Goal: Task Accomplishment & Management: Use online tool/utility

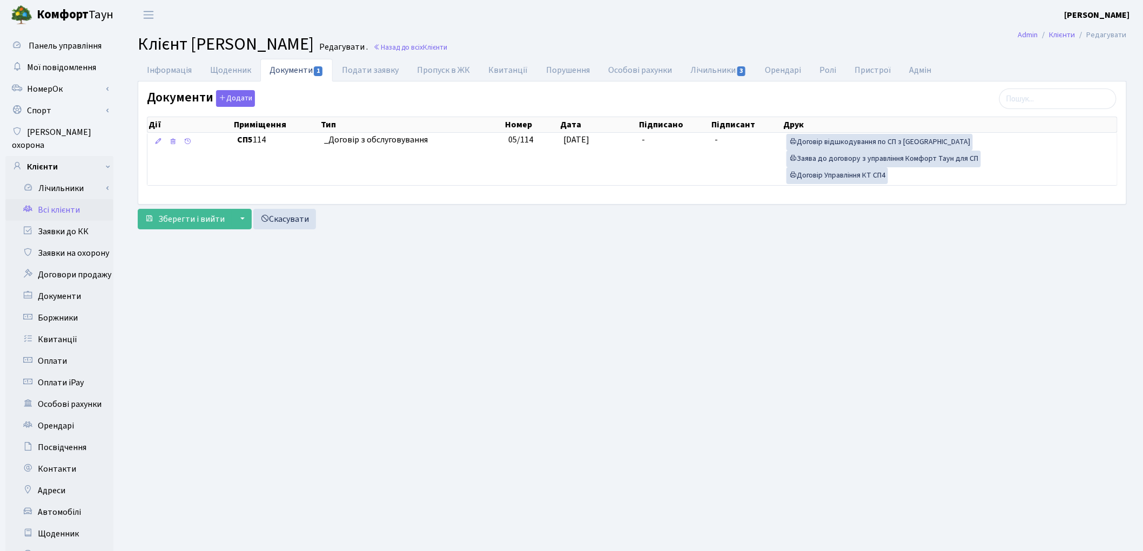
click at [69, 200] on link "Всі клієнти" at bounding box center [59, 210] width 108 height 22
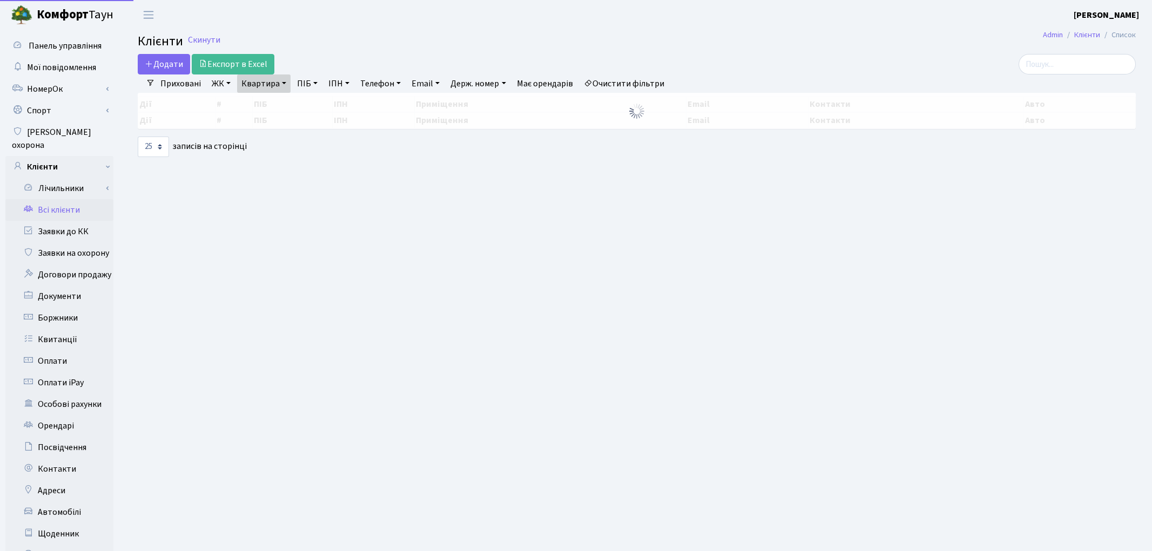
select select "25"
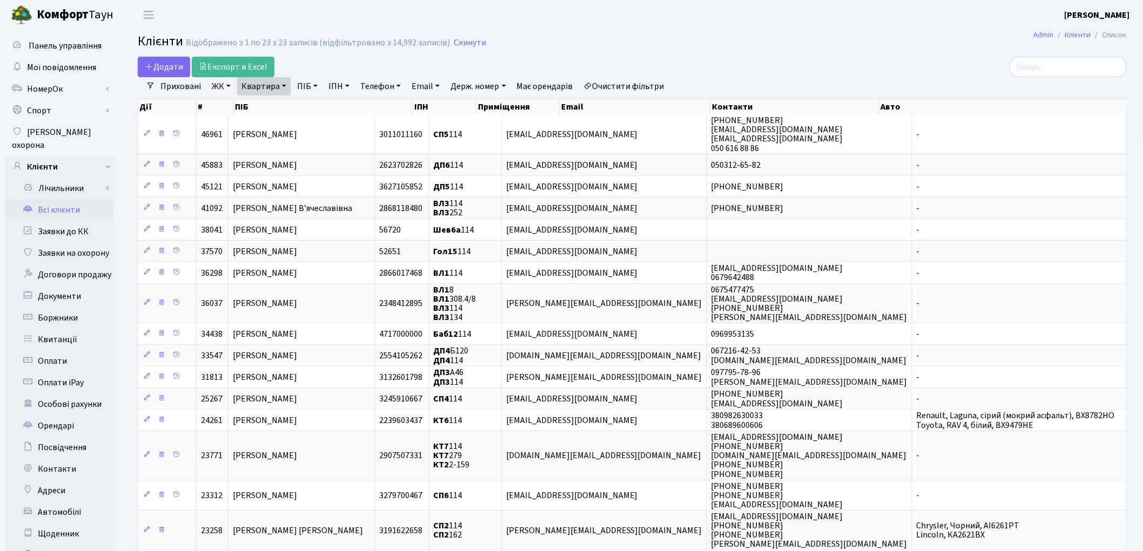
click at [635, 93] on link "Очистити фільтри" at bounding box center [623, 86] width 89 height 18
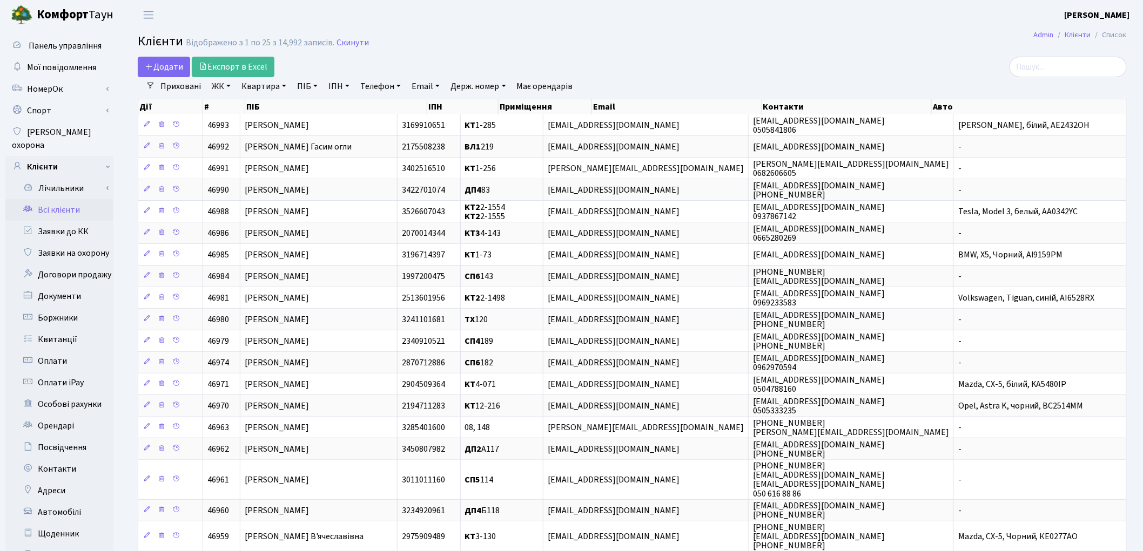
click at [308, 90] on link "ПІБ" at bounding box center [307, 86] width 29 height 18
type input "а"
type input "баглер"
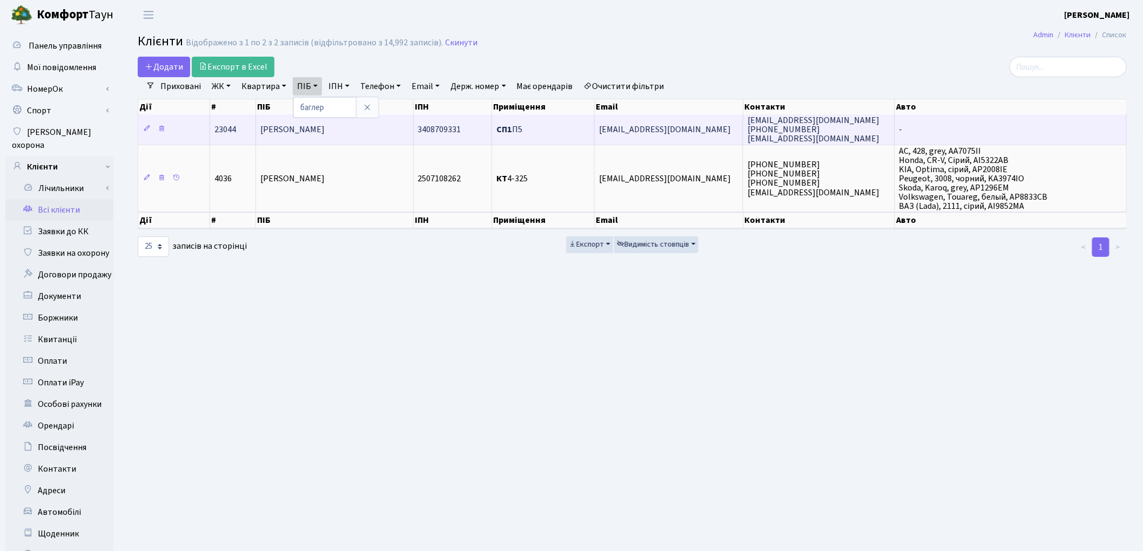
click at [312, 138] on td "Баглер Антон Ігорович" at bounding box center [334, 129] width 157 height 30
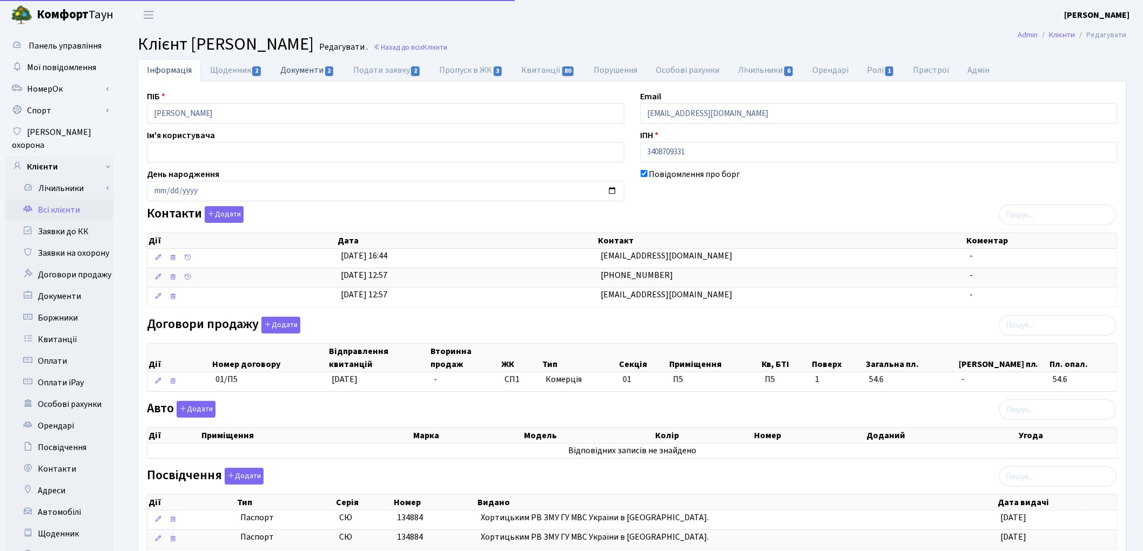
click at [307, 69] on link "Документи 2" at bounding box center [307, 70] width 72 height 22
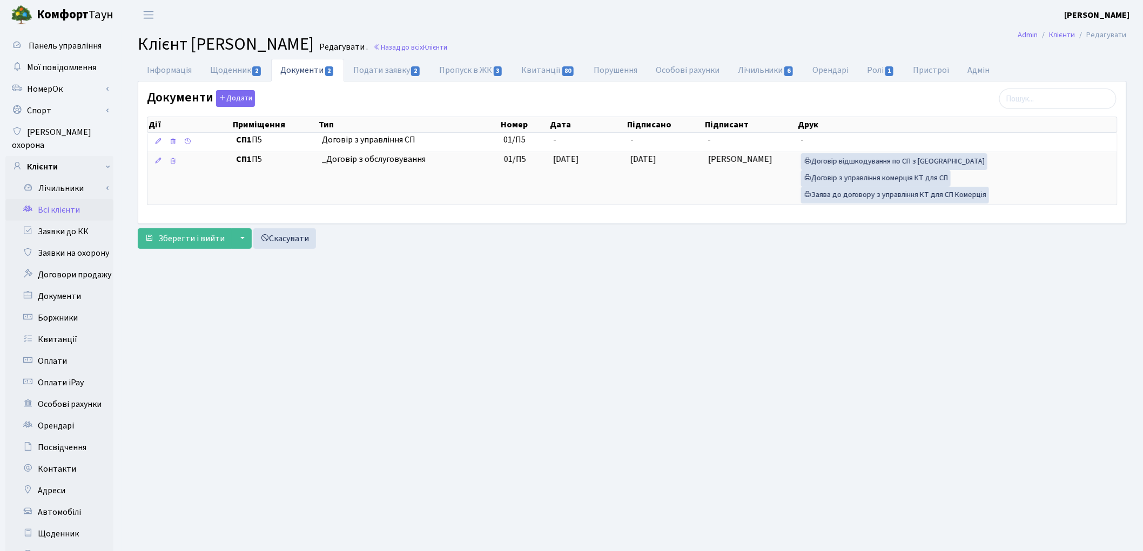
click at [72, 199] on link "Всі клієнти" at bounding box center [59, 210] width 108 height 22
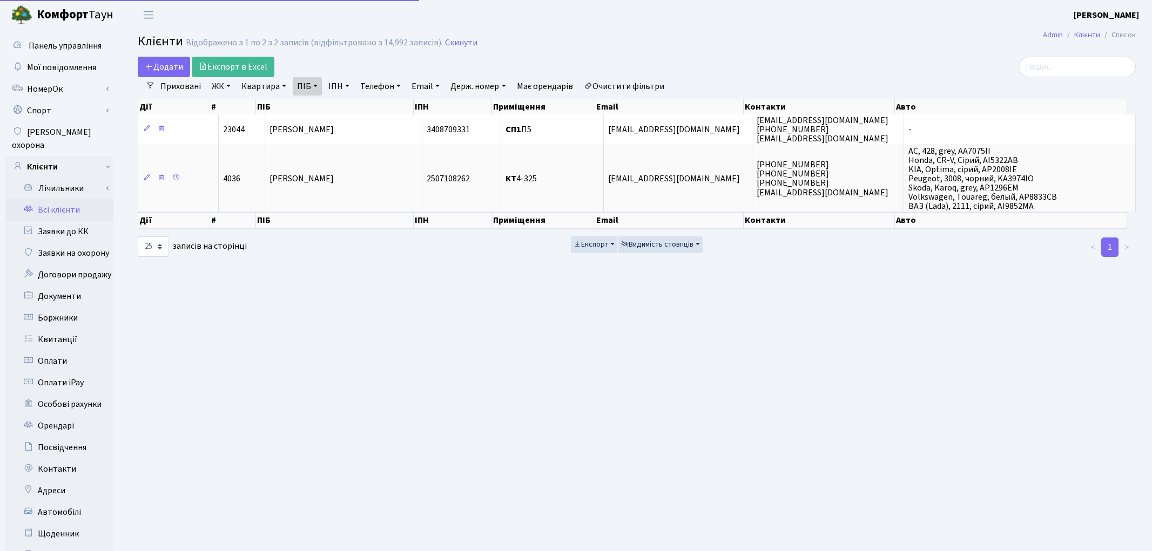
select select "25"
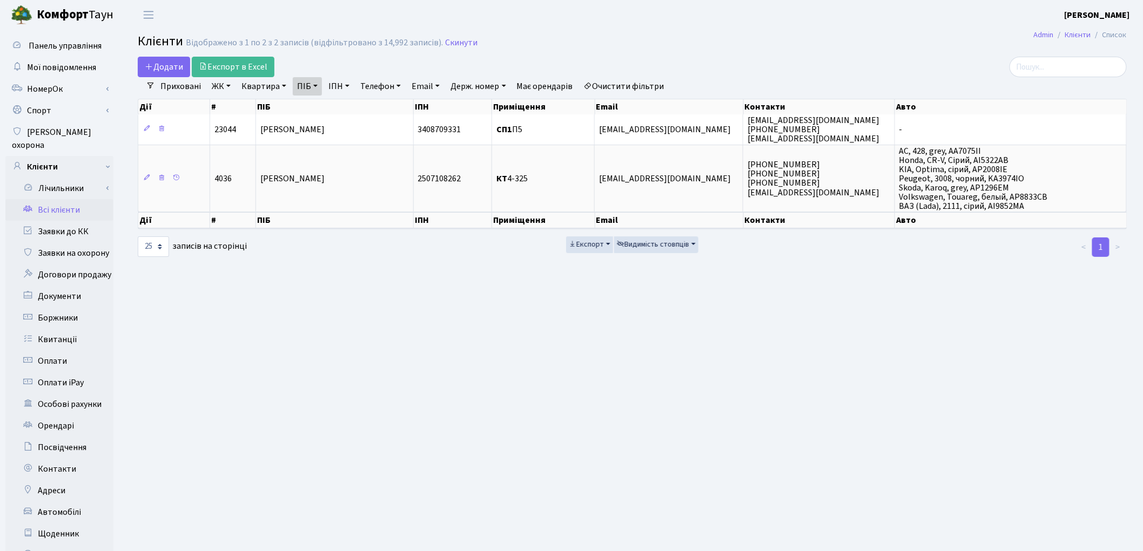
click at [309, 85] on link "ПІБ" at bounding box center [307, 86] width 29 height 18
click at [326, 105] on input "баглер" at bounding box center [324, 107] width 63 height 21
type input "б"
type input "мильченко"
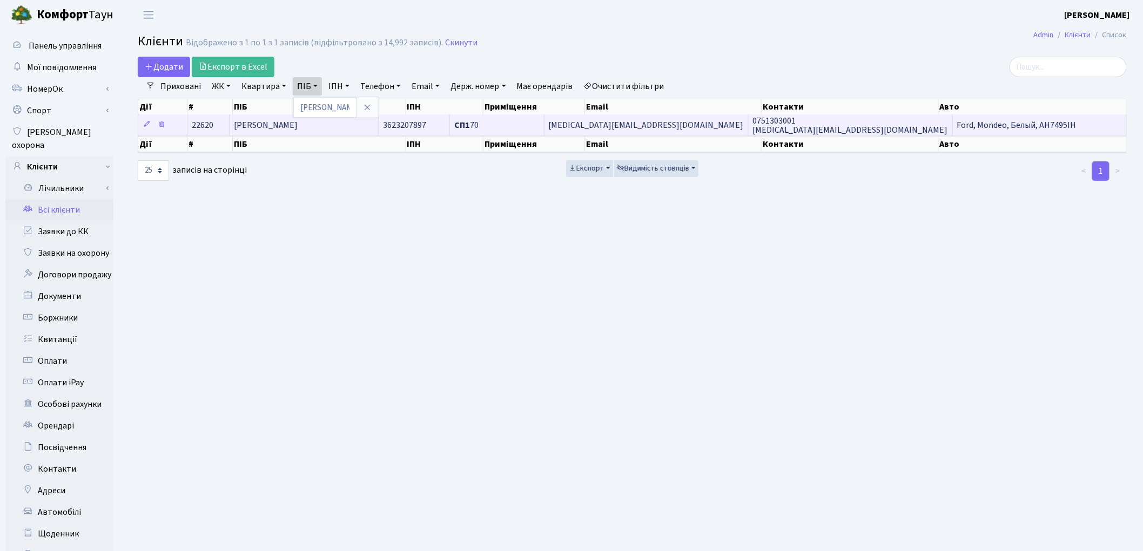
click at [298, 125] on span "[PERSON_NAME]" at bounding box center [266, 125] width 64 height 12
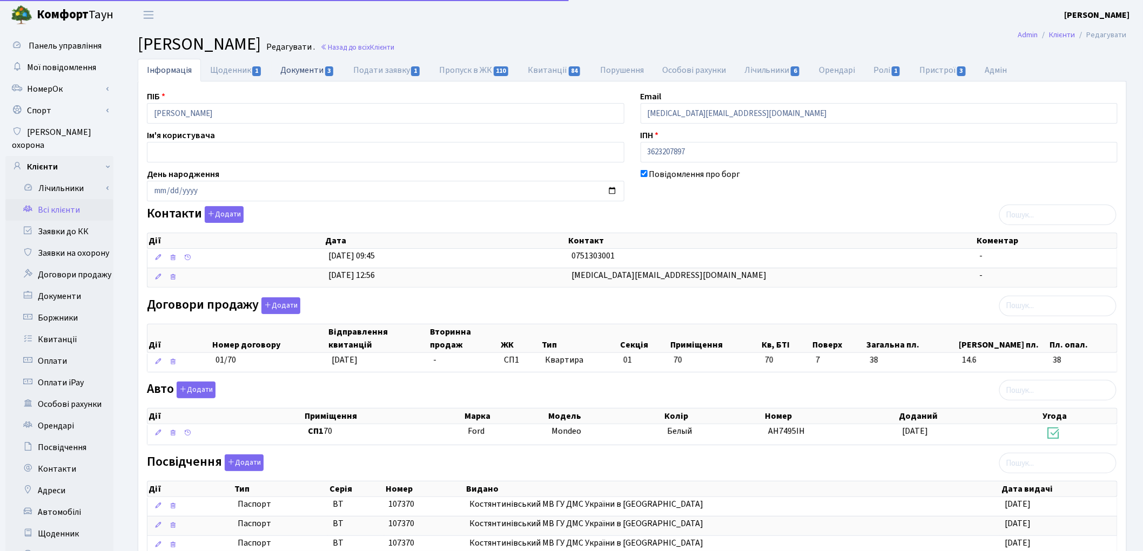
click at [303, 76] on link "Документи 3" at bounding box center [307, 70] width 72 height 22
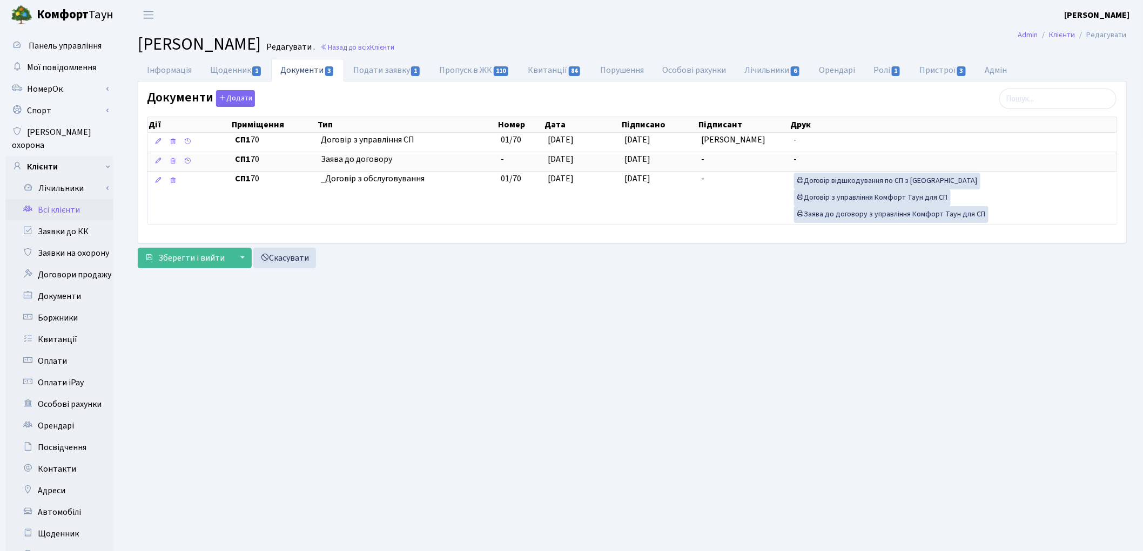
click at [65, 199] on link "Всі клієнти" at bounding box center [59, 210] width 108 height 22
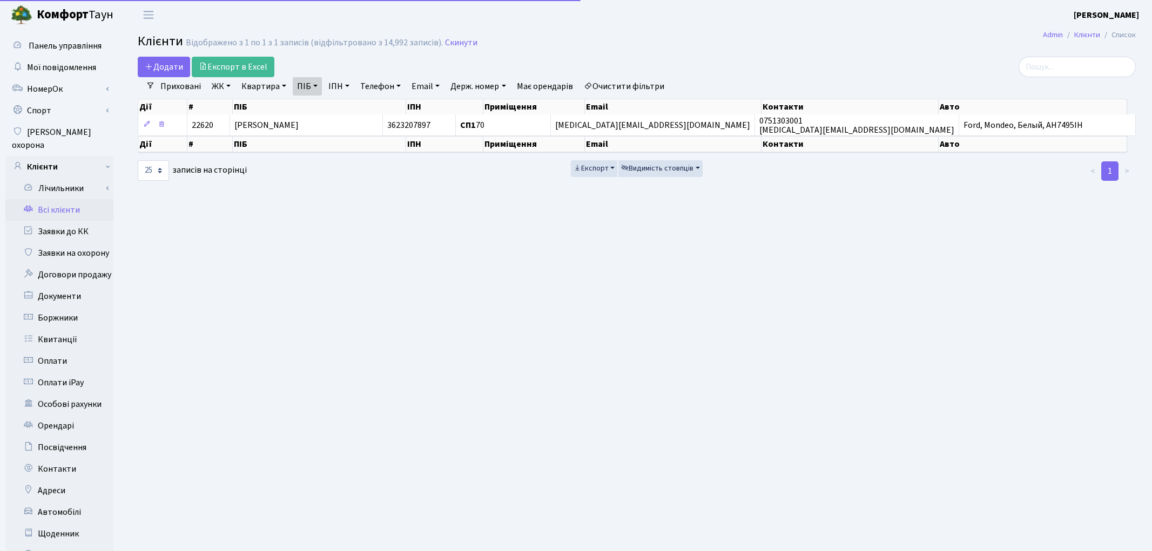
select select "25"
click at [252, 89] on link "Квартира" at bounding box center [263, 86] width 53 height 18
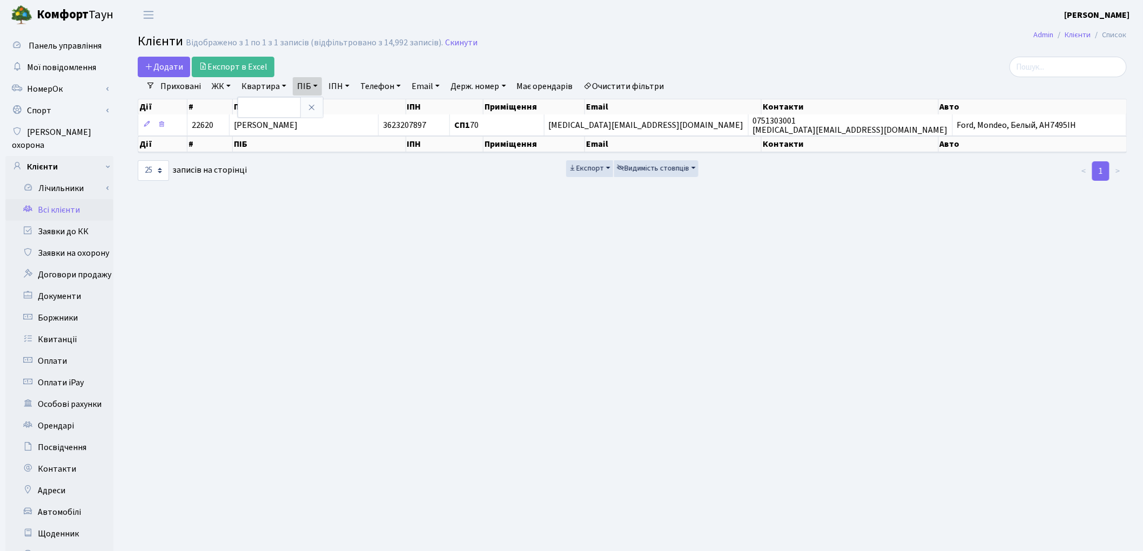
click at [626, 93] on link "Очистити фільтри" at bounding box center [623, 86] width 89 height 18
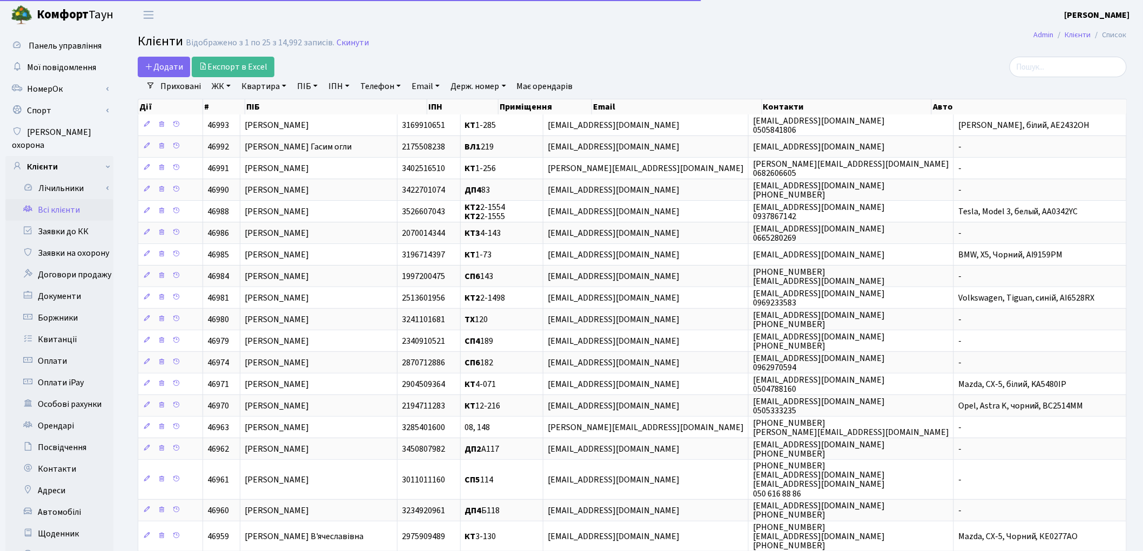
click at [261, 83] on link "Квартира" at bounding box center [263, 86] width 53 height 18
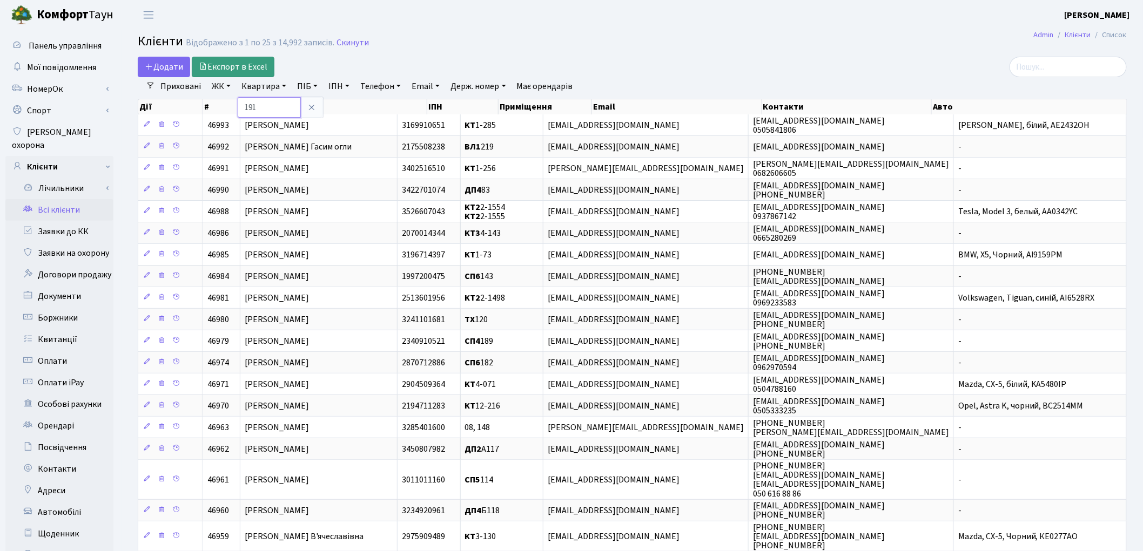
type input "191"
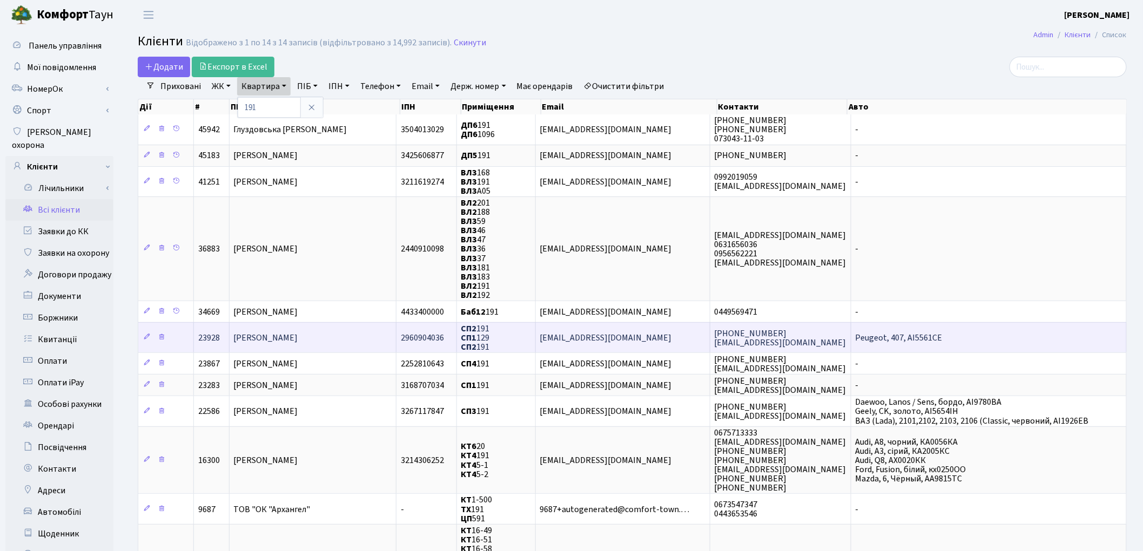
click at [349, 335] on td "[PERSON_NAME]" at bounding box center [312, 337] width 167 height 30
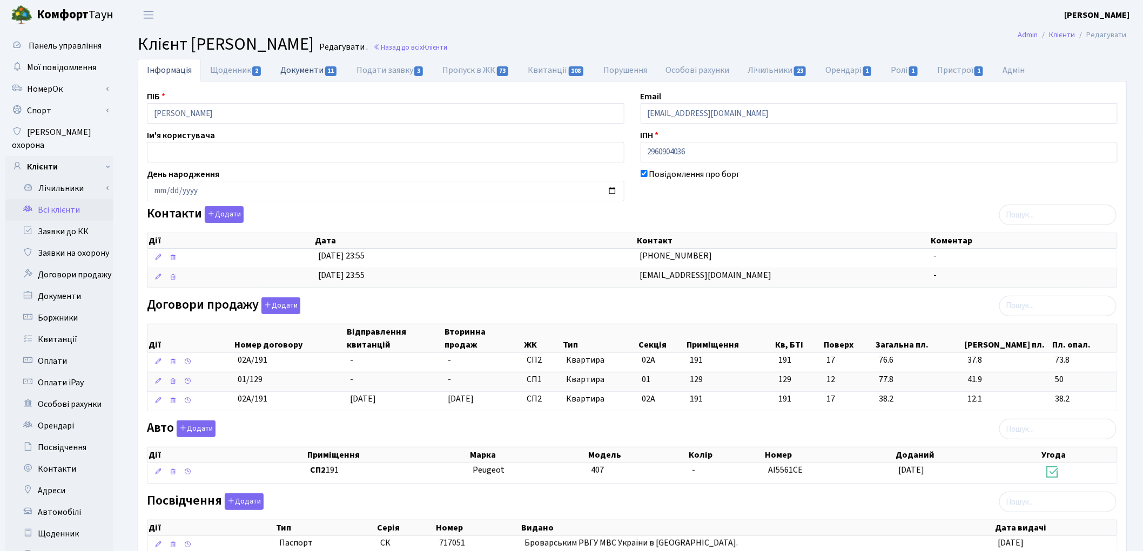
click at [314, 73] on link "Документи 11" at bounding box center [309, 70] width 76 height 22
select select "25"
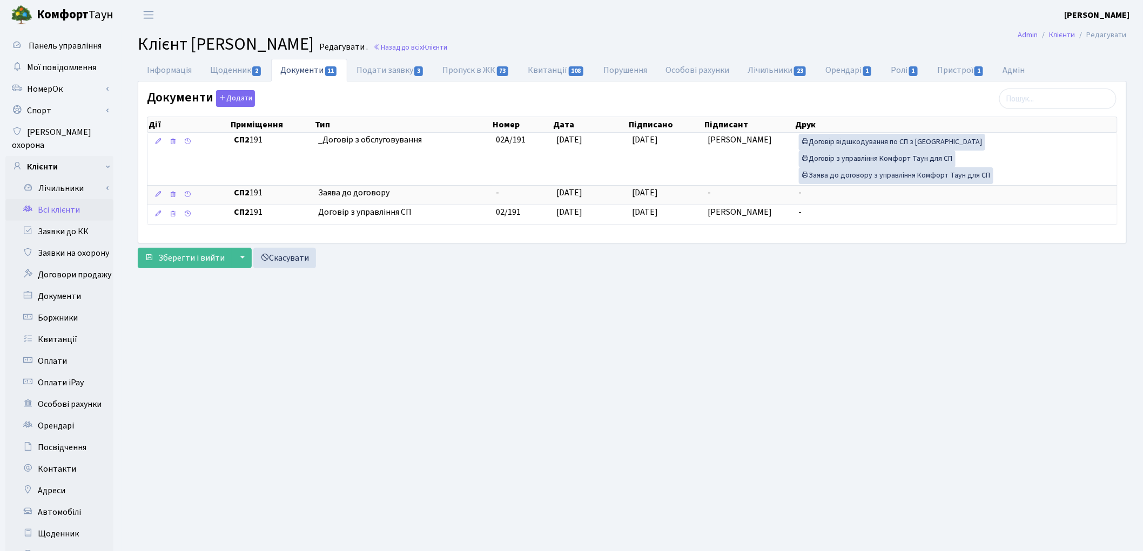
click at [59, 199] on link "Всі клієнти" at bounding box center [59, 210] width 108 height 22
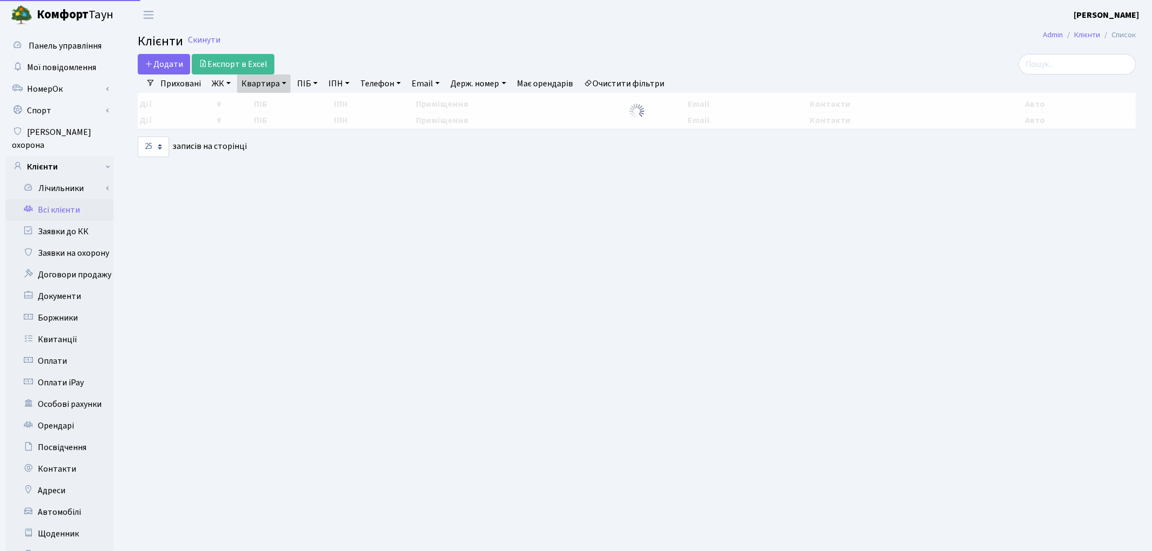
select select "25"
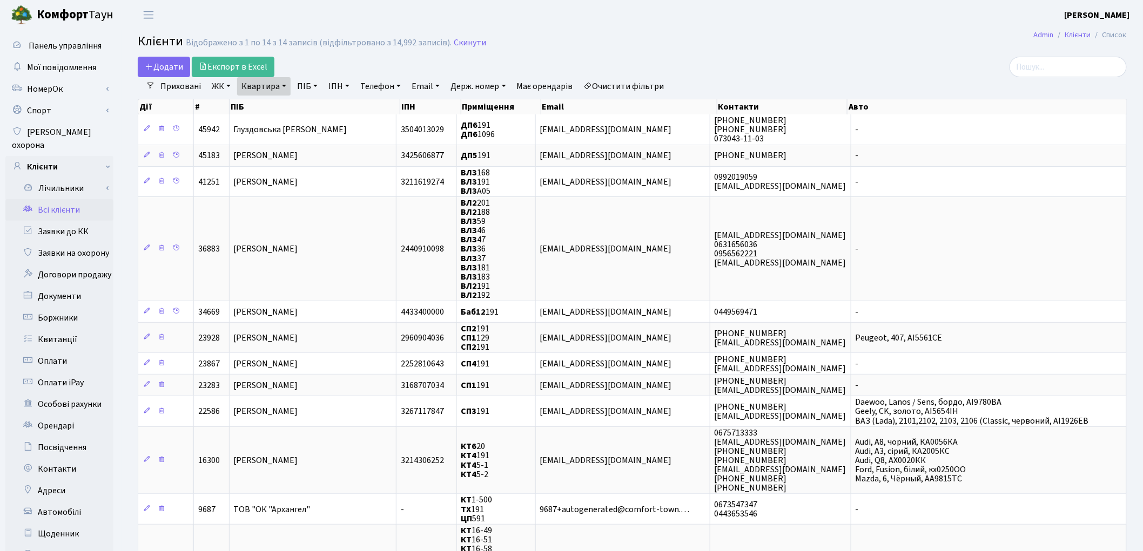
click at [268, 89] on link "Квартира" at bounding box center [263, 86] width 53 height 18
click at [275, 102] on input "191" at bounding box center [269, 107] width 63 height 21
type input "1"
type input "224"
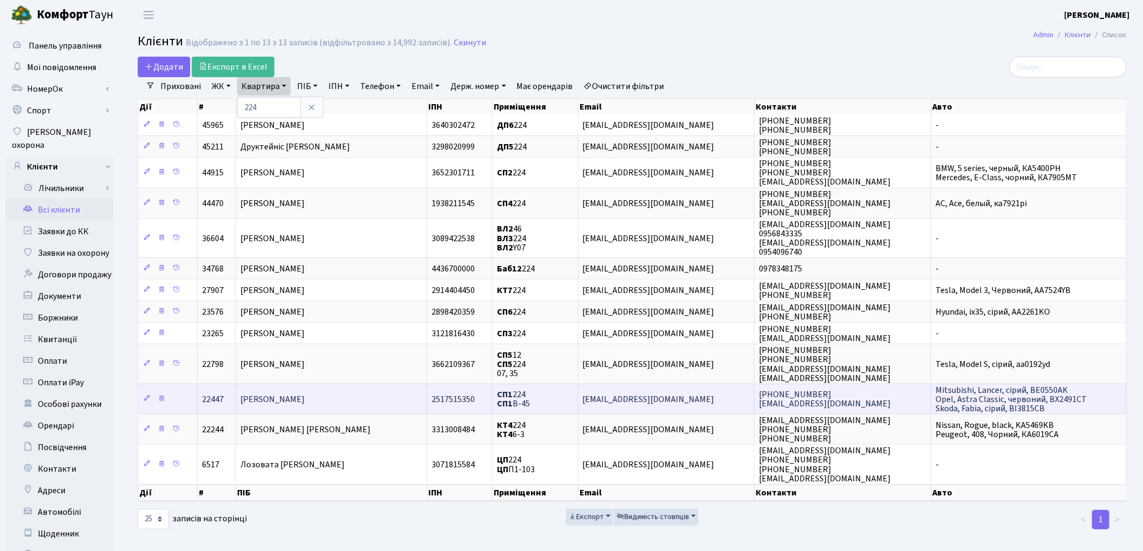
click at [301, 394] on span "[PERSON_NAME]" at bounding box center [272, 400] width 64 height 12
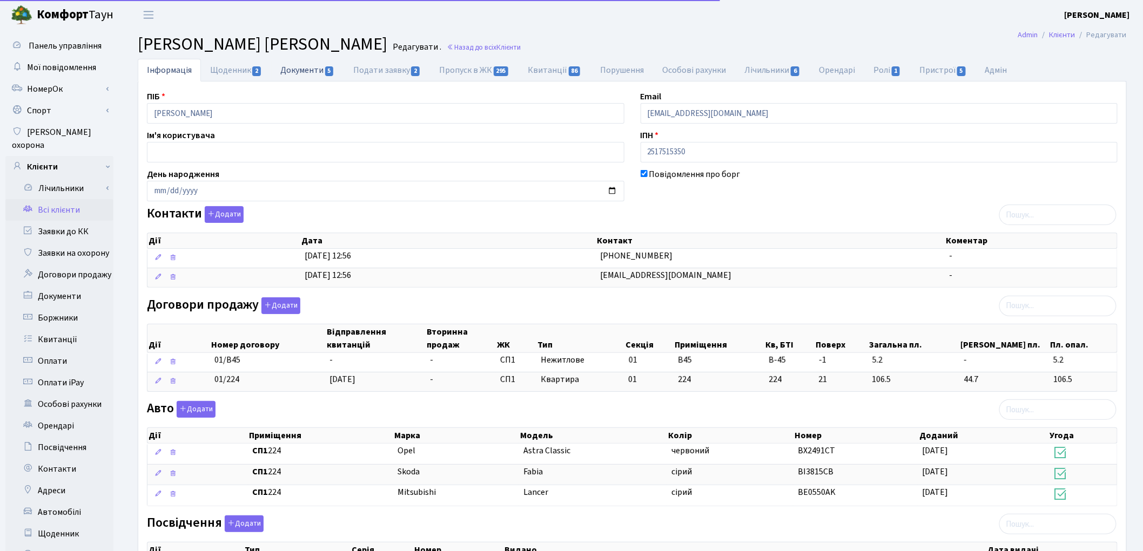
click at [297, 73] on link "Документи 5" at bounding box center [307, 70] width 72 height 22
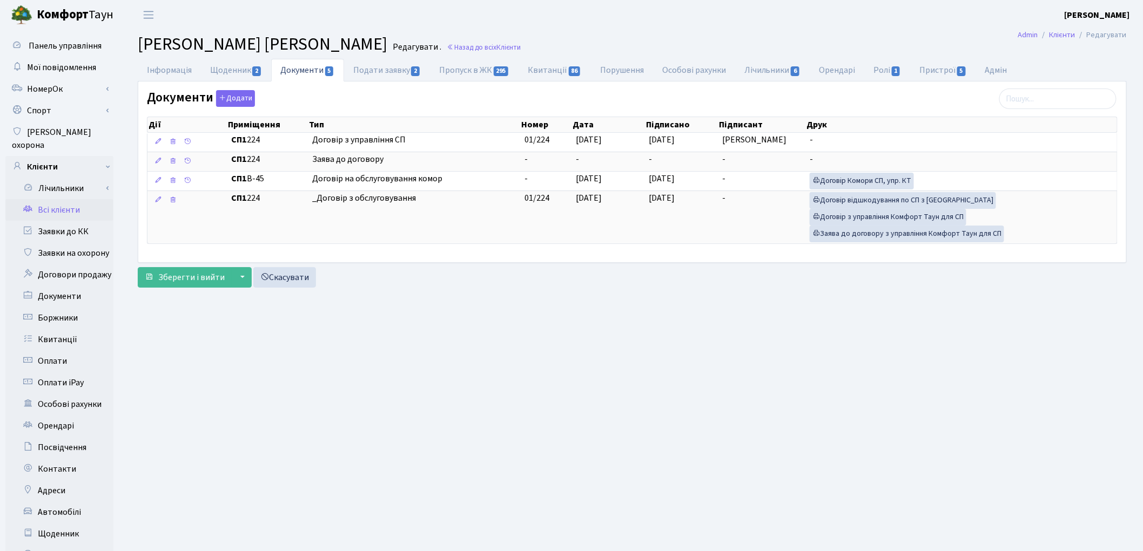
click at [52, 199] on link "Всі клієнти" at bounding box center [59, 210] width 108 height 22
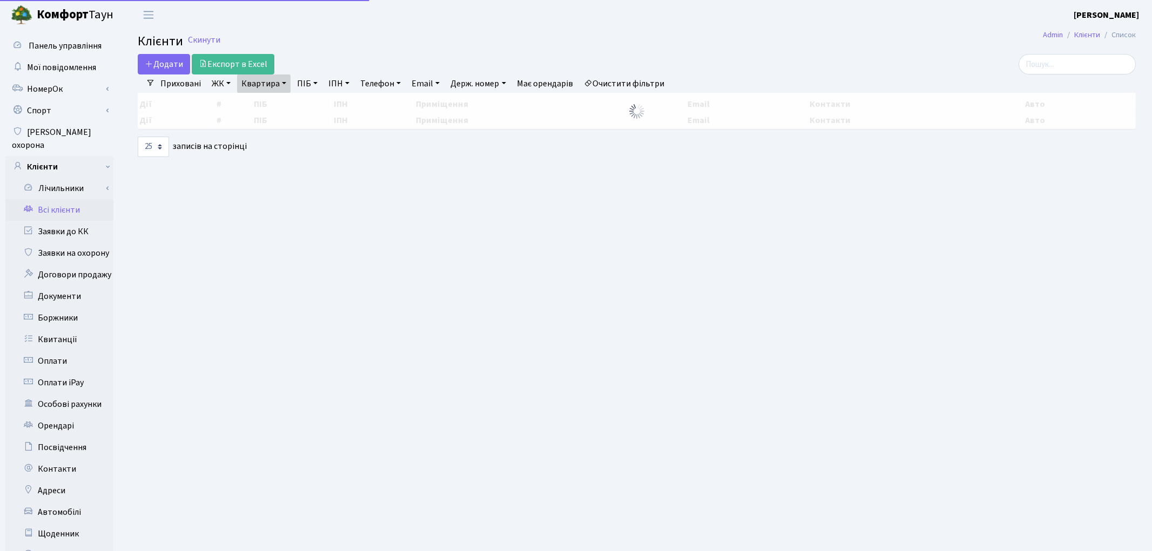
select select "25"
click at [267, 83] on link "Квартира" at bounding box center [263, 84] width 53 height 18
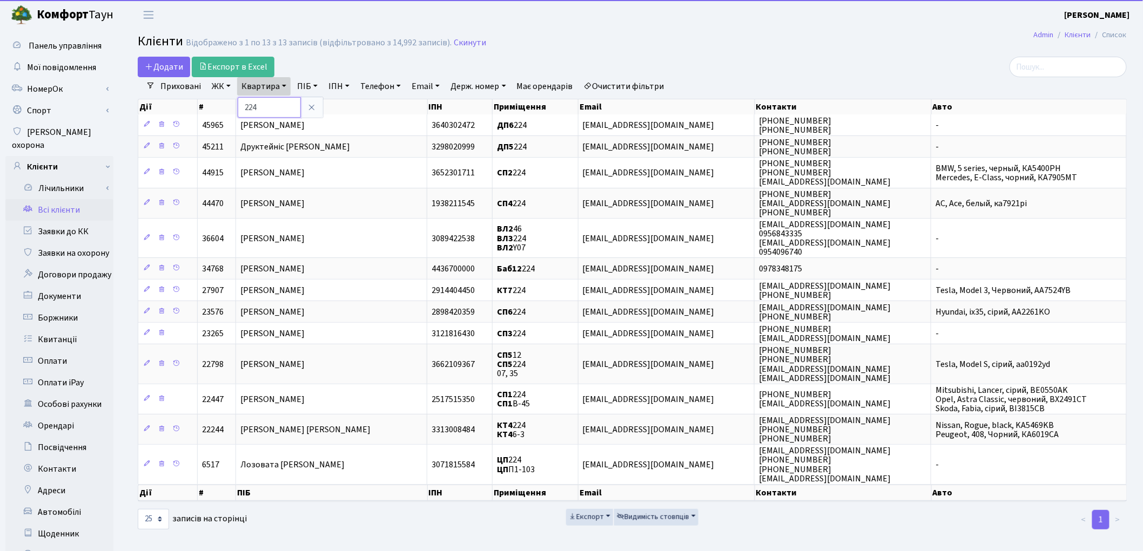
click at [271, 104] on input "224" at bounding box center [269, 107] width 63 height 21
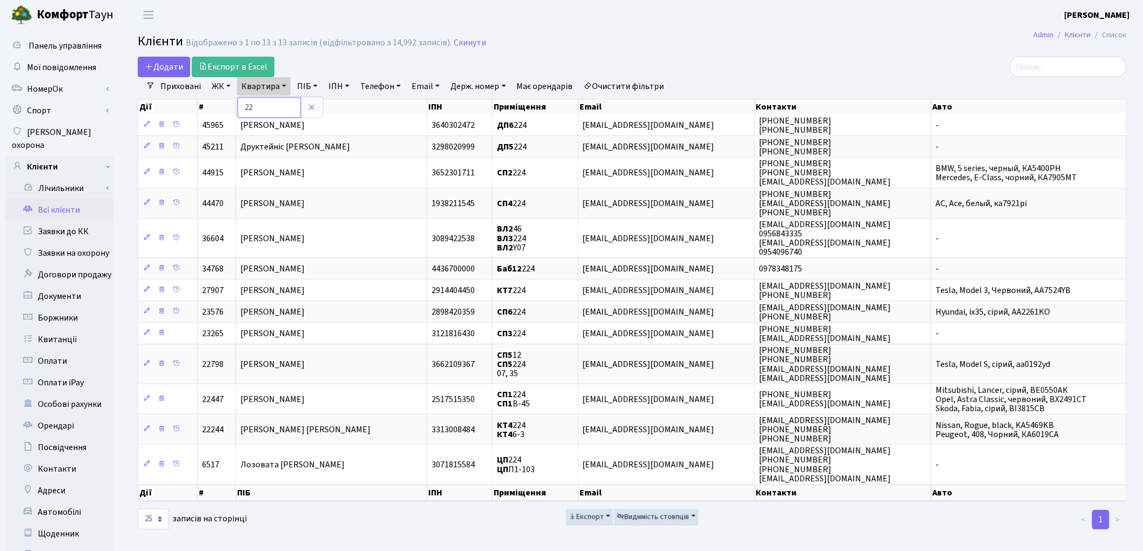
type input "2"
type input "114"
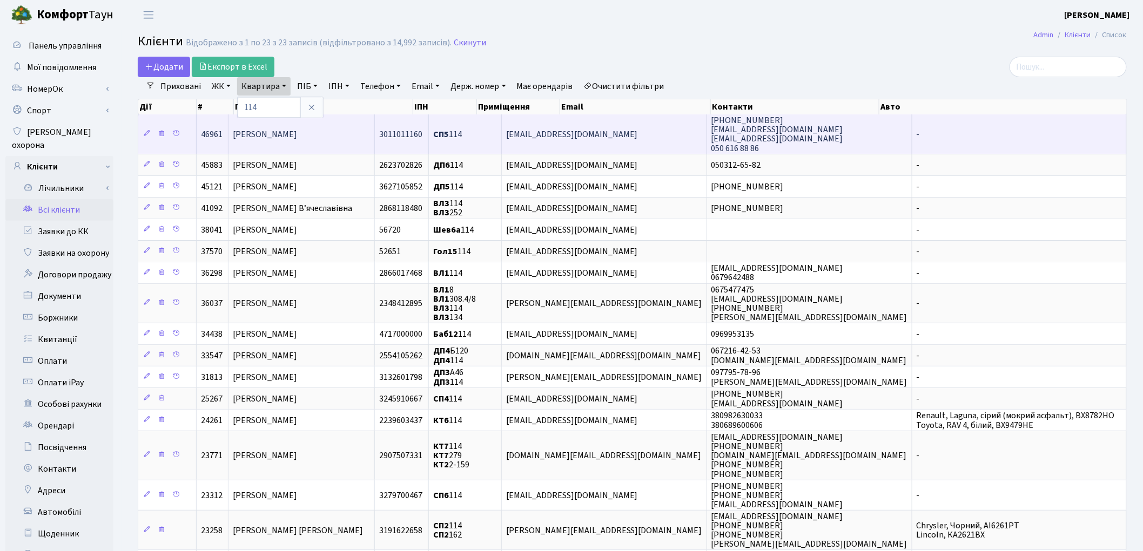
click at [297, 130] on span "Андрєєва Ольга Миколаївна" at bounding box center [265, 135] width 64 height 12
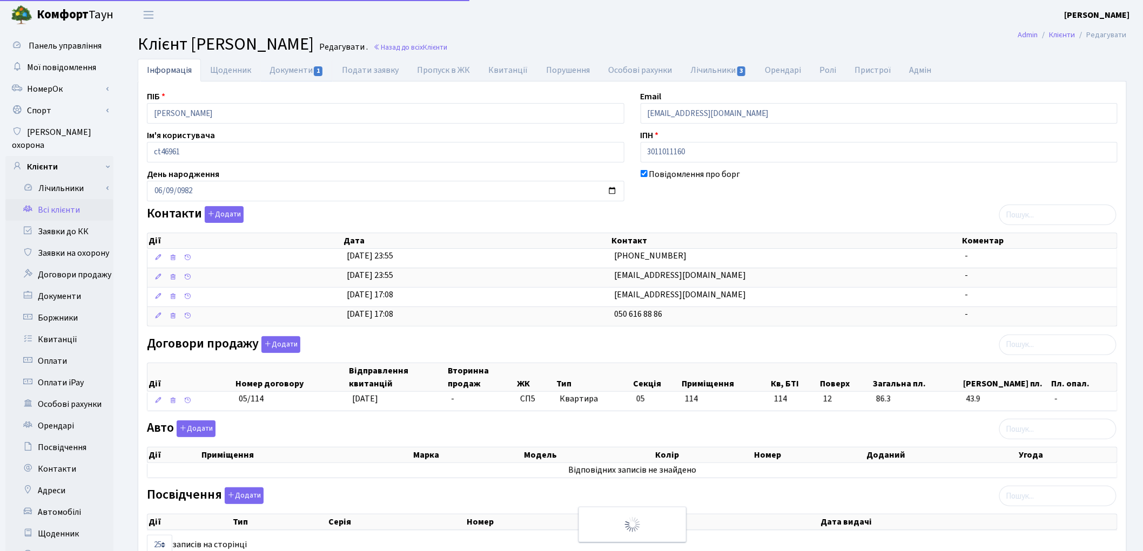
click at [285, 69] on link "Документи 1" at bounding box center [296, 70] width 72 height 23
select select "25"
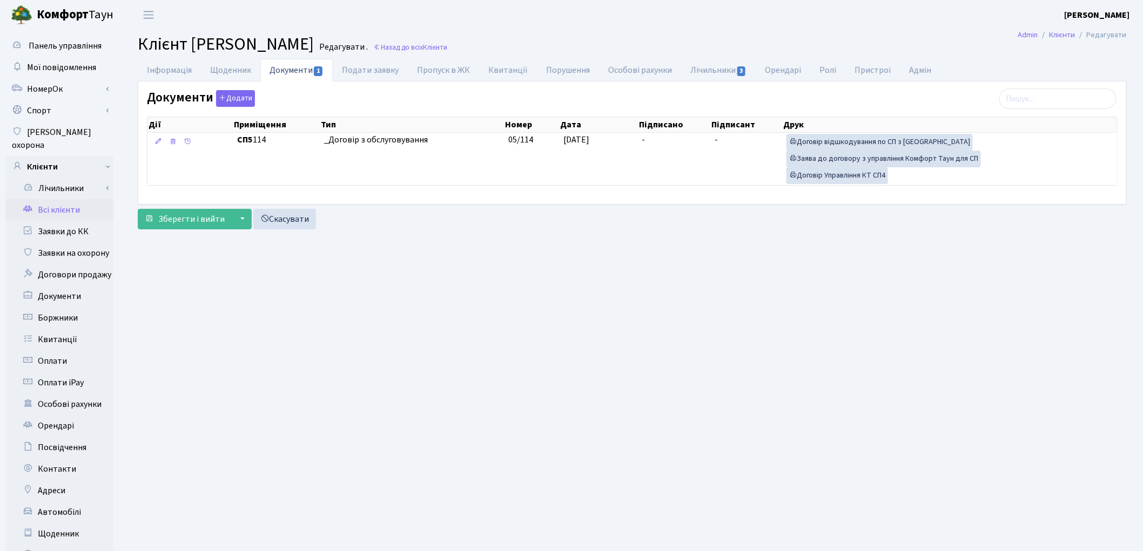
click at [56, 199] on link "Всі клієнти" at bounding box center [59, 210] width 108 height 22
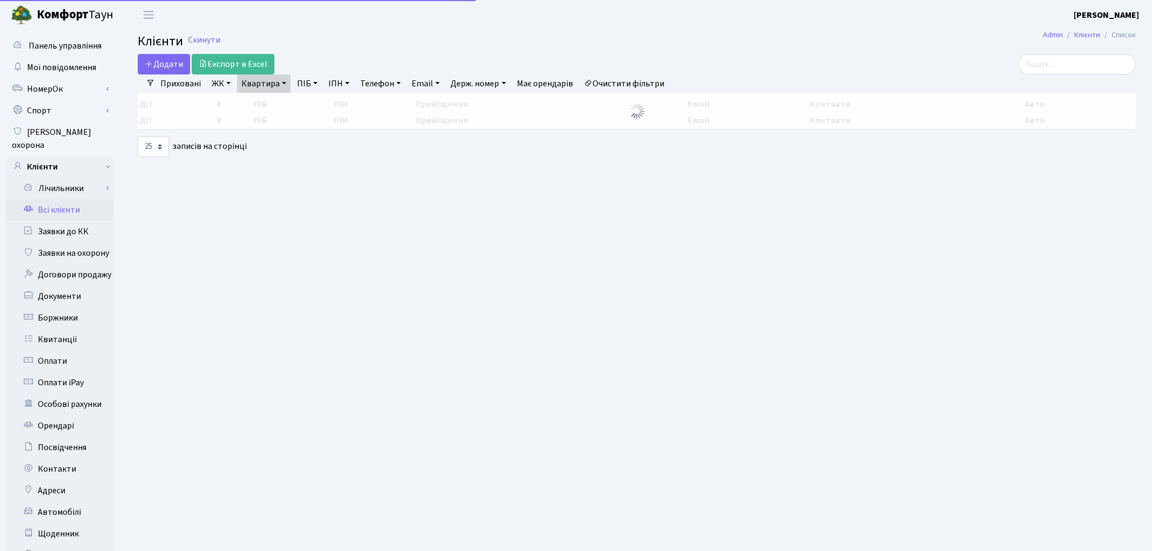
select select "25"
click at [252, 87] on link "Квартира" at bounding box center [263, 84] width 53 height 18
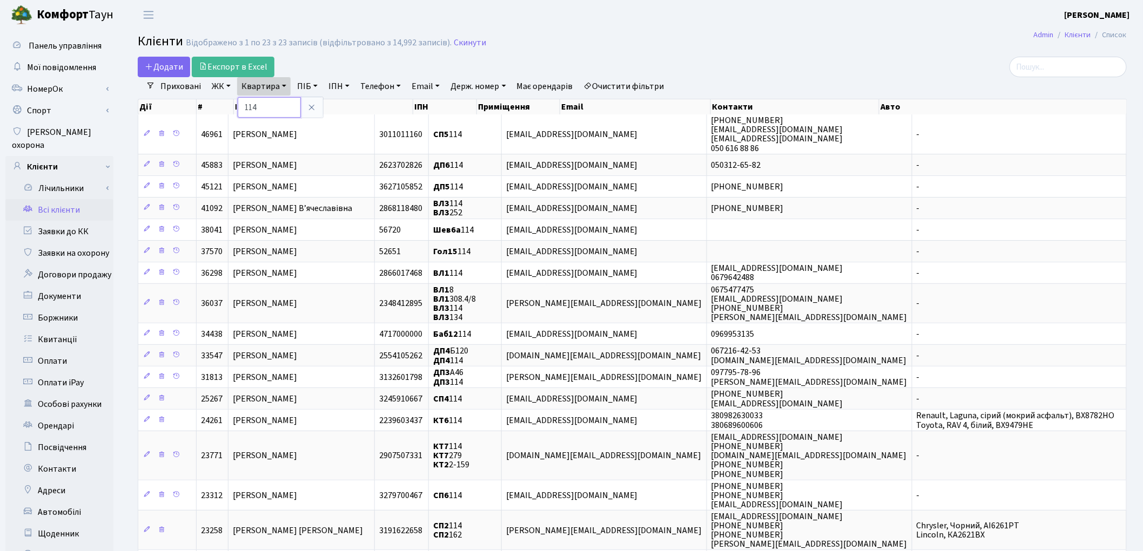
click at [265, 102] on input "114" at bounding box center [269, 107] width 63 height 21
type input "149"
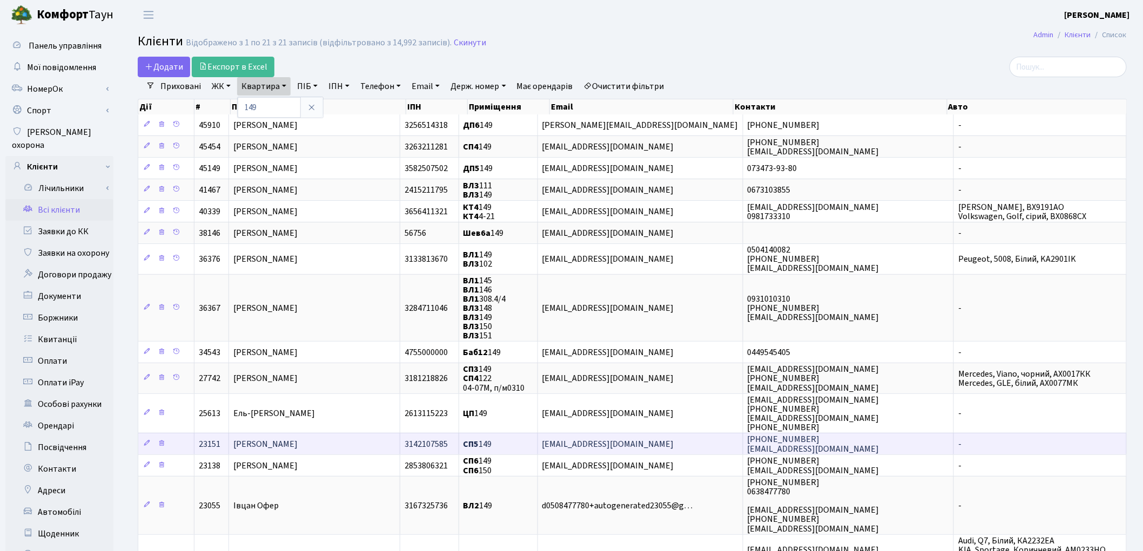
click at [341, 442] on td "Дмитрук Тетяна Леонідівна" at bounding box center [314, 444] width 171 height 22
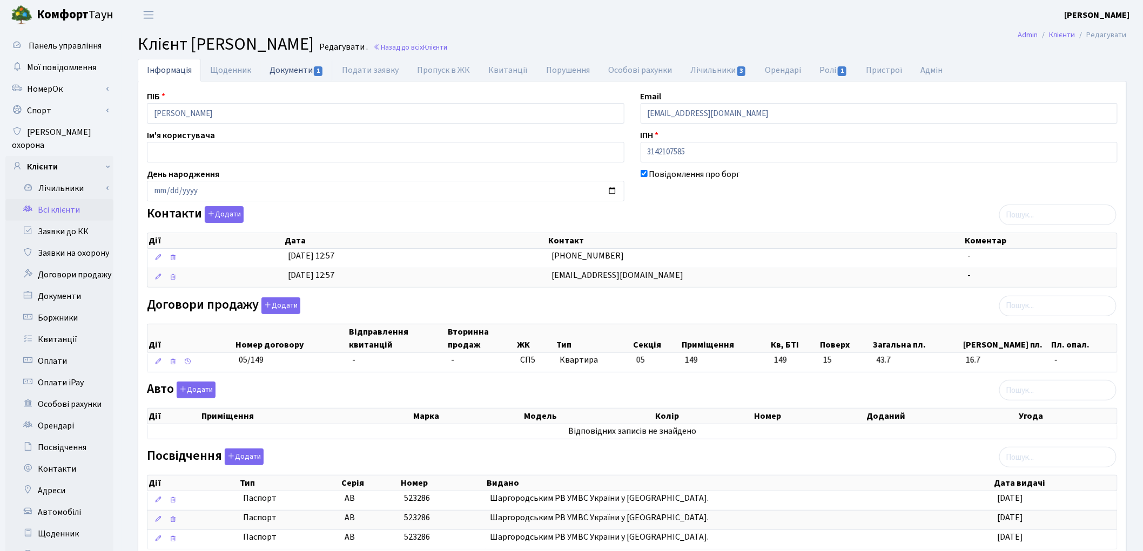
click at [288, 73] on link "Документи 1" at bounding box center [296, 70] width 72 height 22
select select "25"
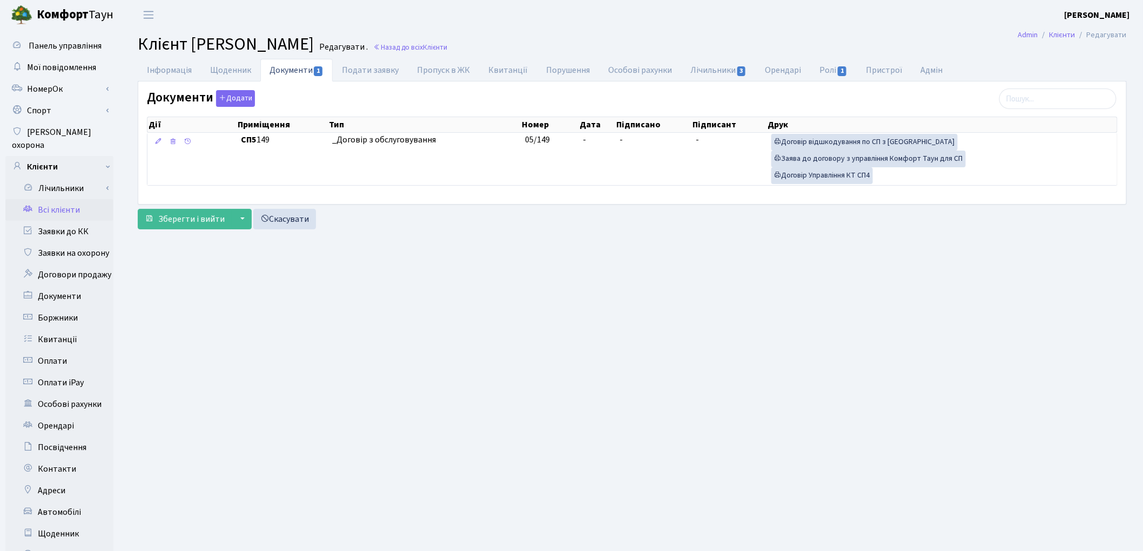
click at [66, 199] on link "Всі клієнти" at bounding box center [59, 210] width 108 height 22
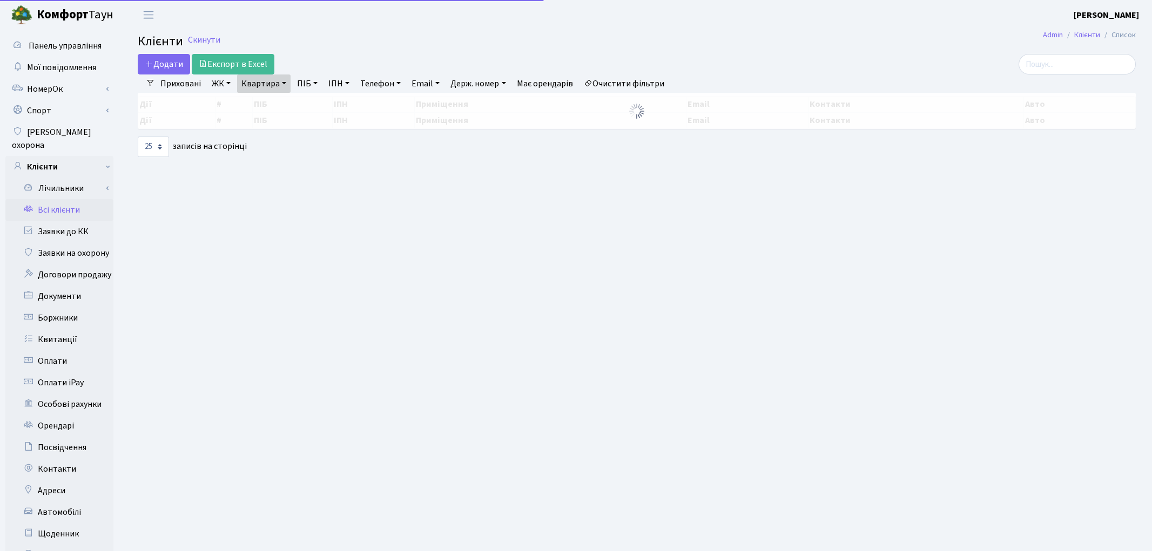
select select "25"
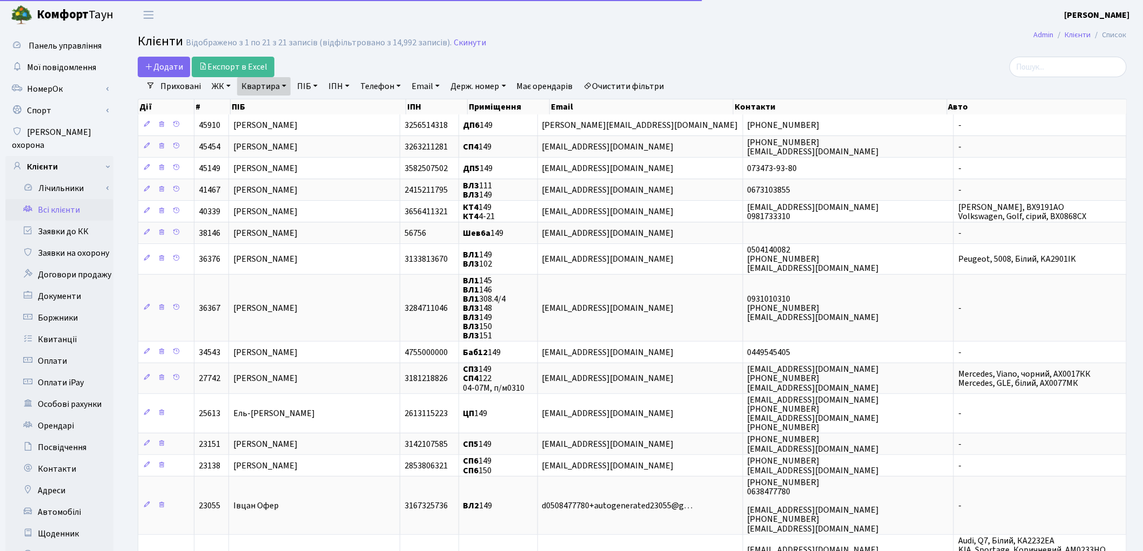
click at [255, 88] on link "Квартира" at bounding box center [263, 86] width 53 height 18
click at [260, 111] on input "149" at bounding box center [269, 107] width 63 height 21
type input "1"
type input "208"
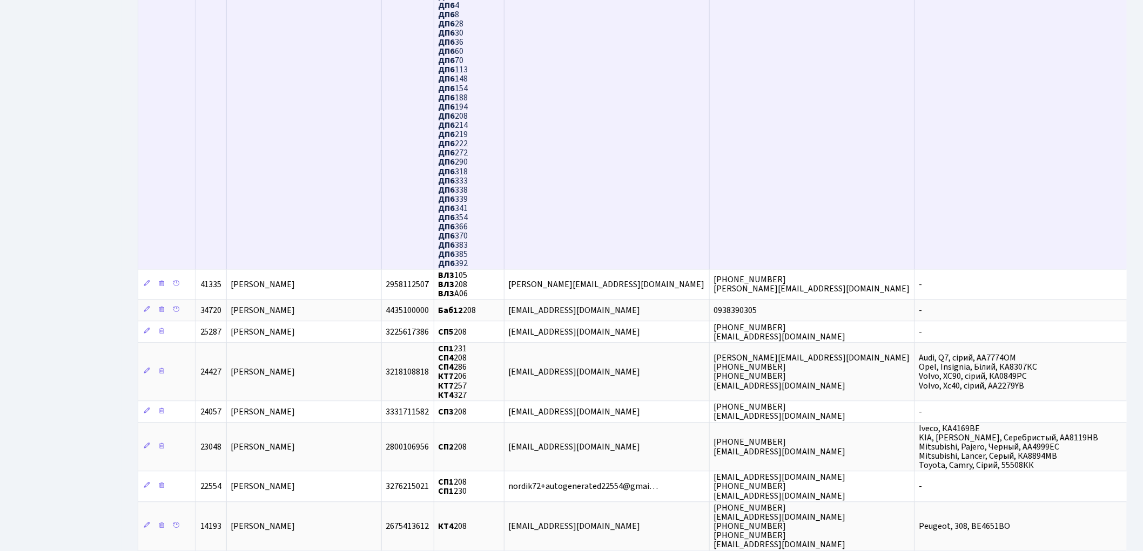
scroll to position [927, 0]
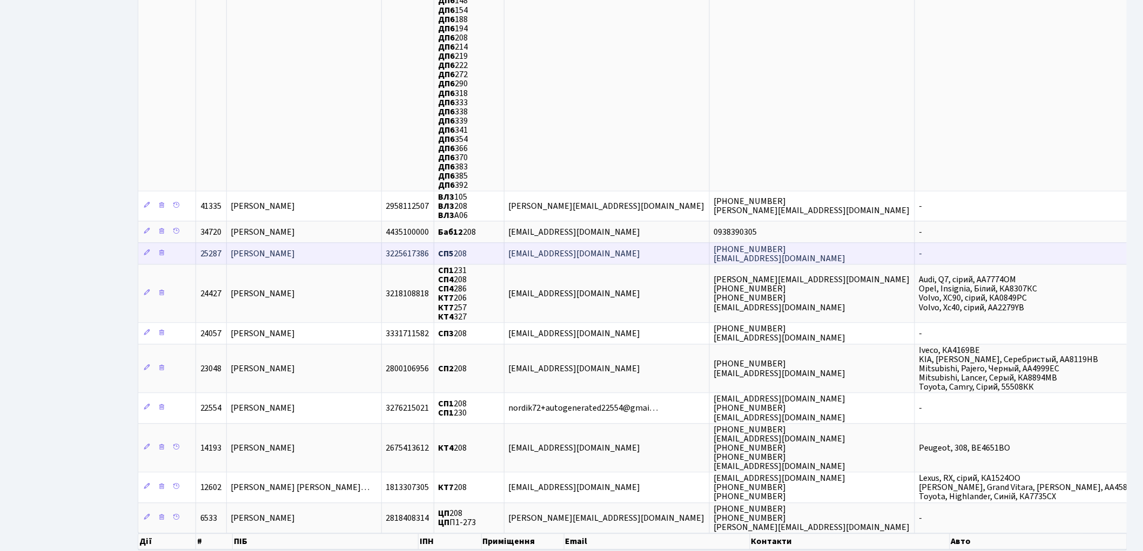
click at [342, 242] on td "[PERSON_NAME]" at bounding box center [304, 253] width 155 height 22
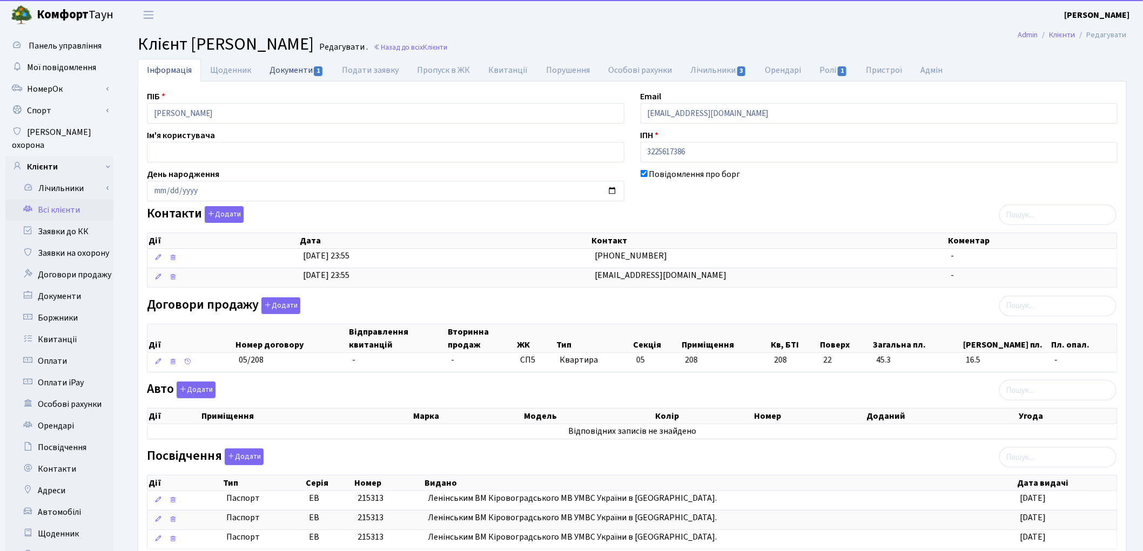
click at [294, 68] on link "Документи 1" at bounding box center [296, 70] width 72 height 22
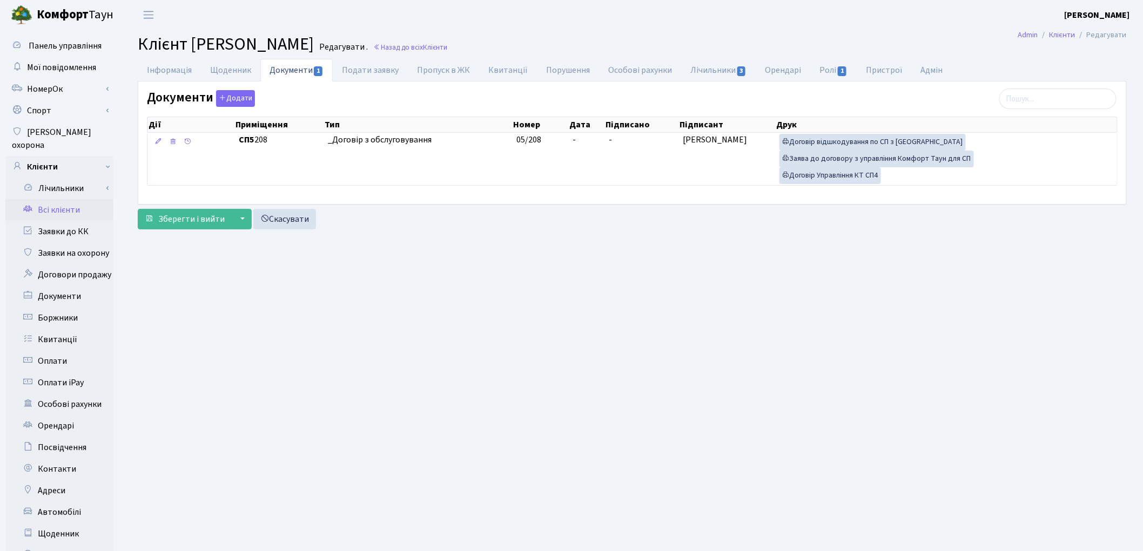
click at [65, 199] on link "Всі клієнти" at bounding box center [59, 210] width 108 height 22
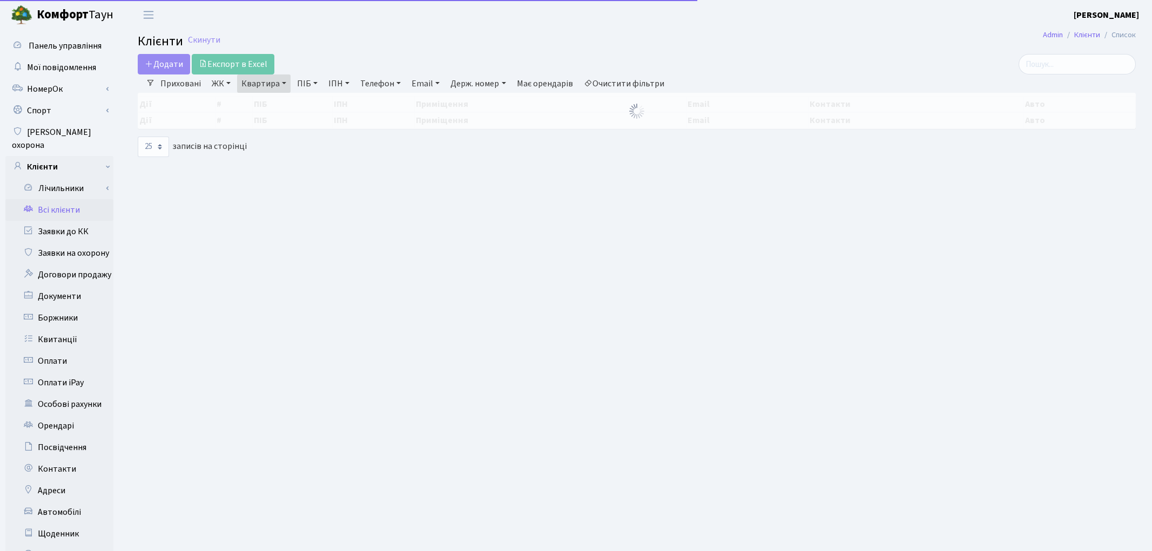
select select "25"
click at [274, 90] on link "Квартира" at bounding box center [263, 84] width 53 height 18
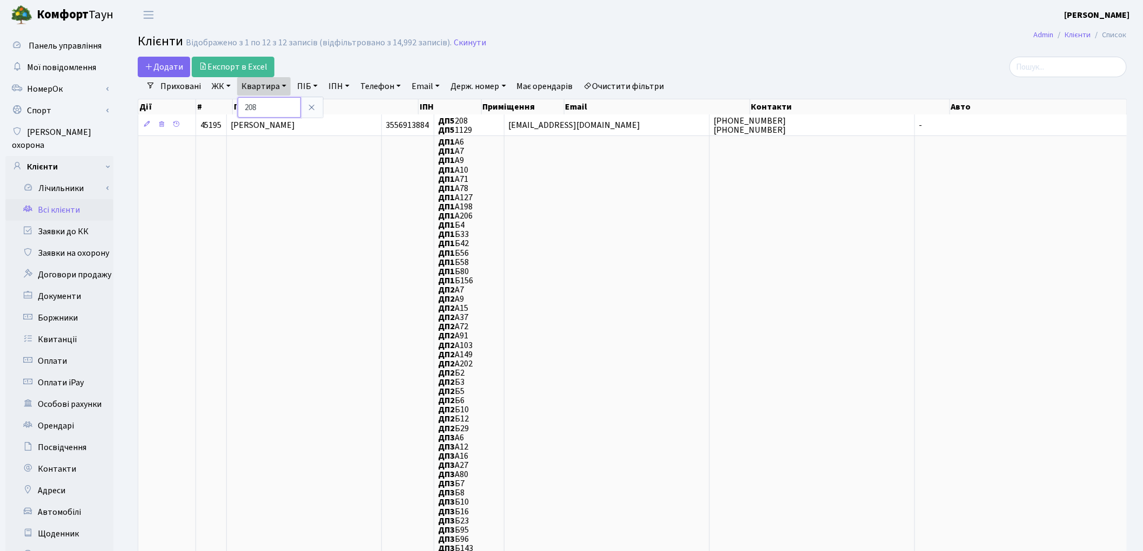
click at [269, 110] on input "208" at bounding box center [269, 107] width 63 height 21
type input "2"
type input "146"
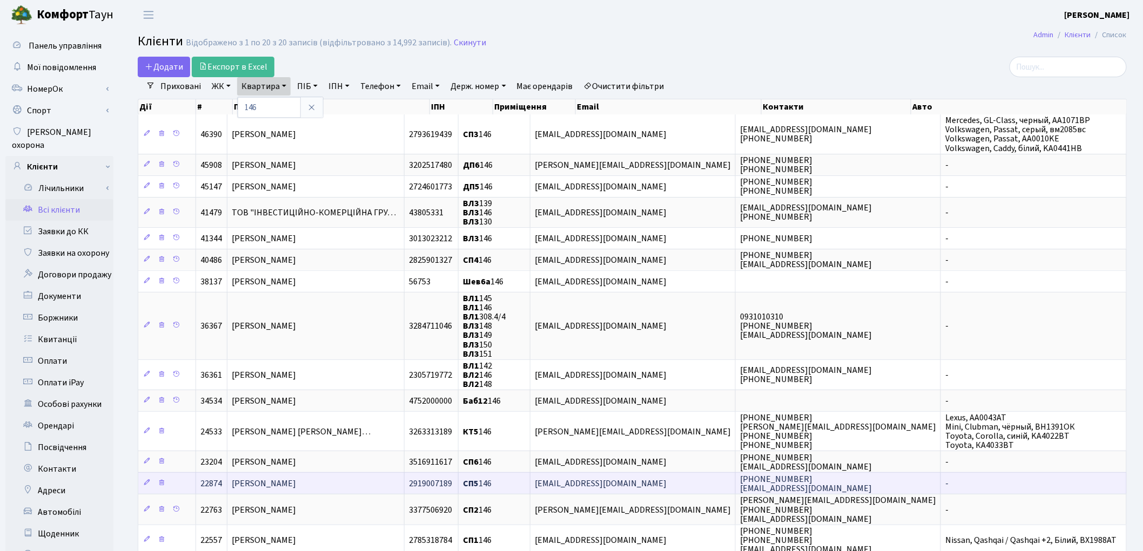
click at [365, 479] on td "Місюра Оксана Анатоліївна" at bounding box center [315, 483] width 177 height 22
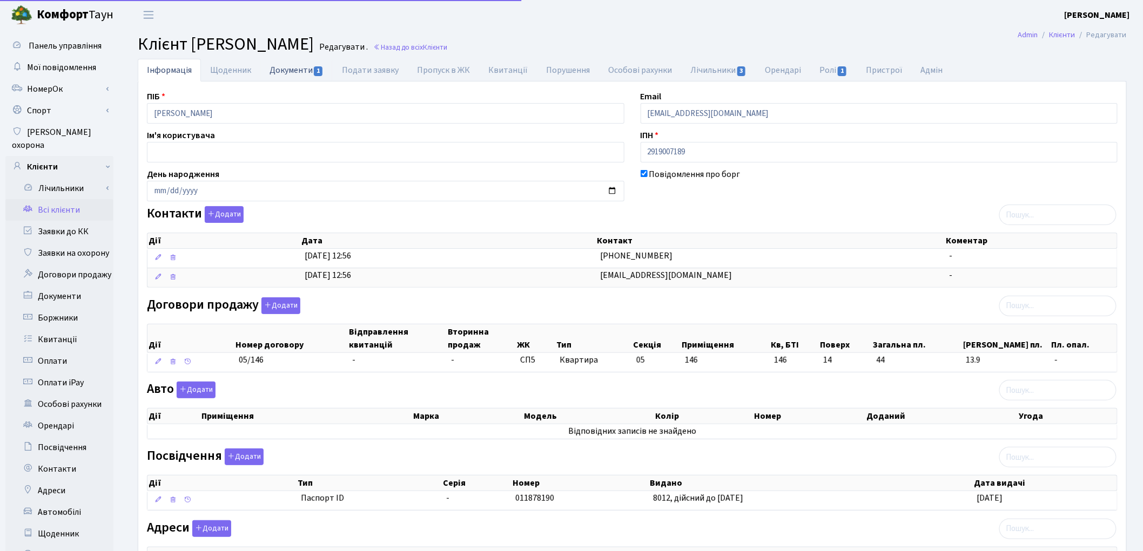
click at [299, 72] on link "Документи 1" at bounding box center [296, 70] width 72 height 22
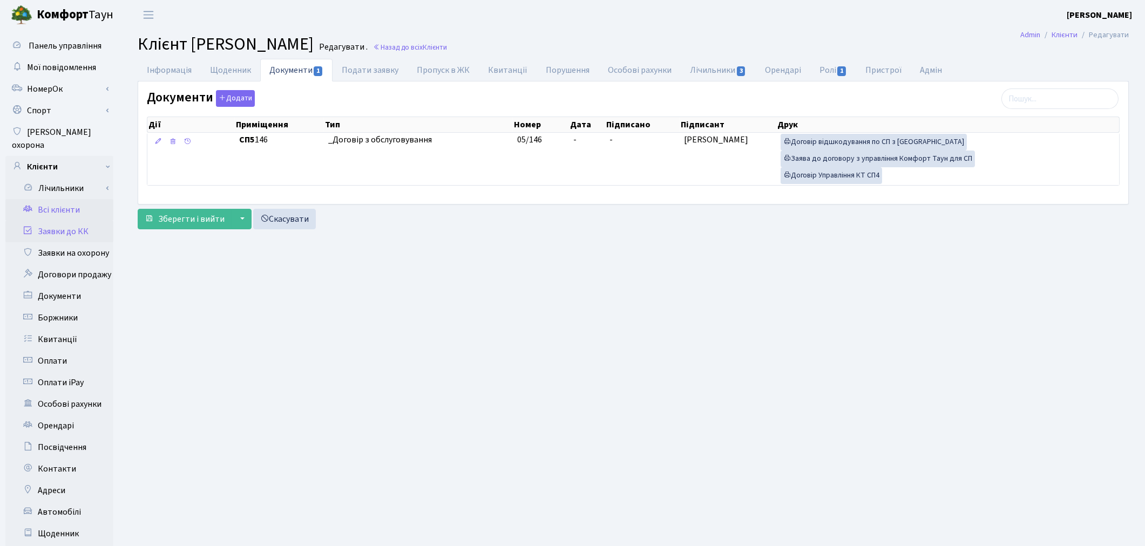
click at [49, 221] on link "Заявки до КК" at bounding box center [59, 232] width 108 height 22
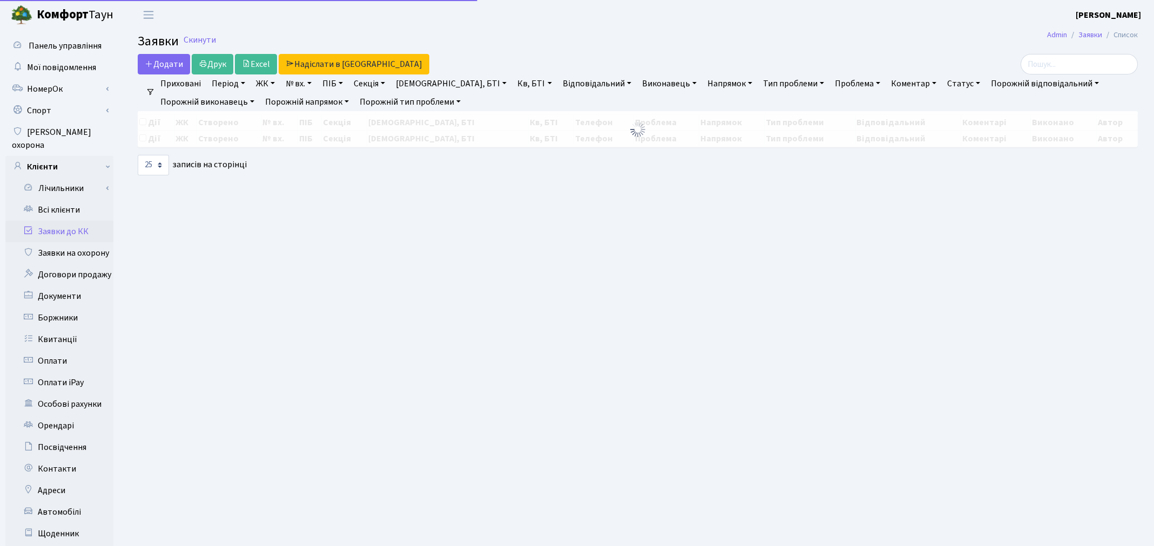
select select "25"
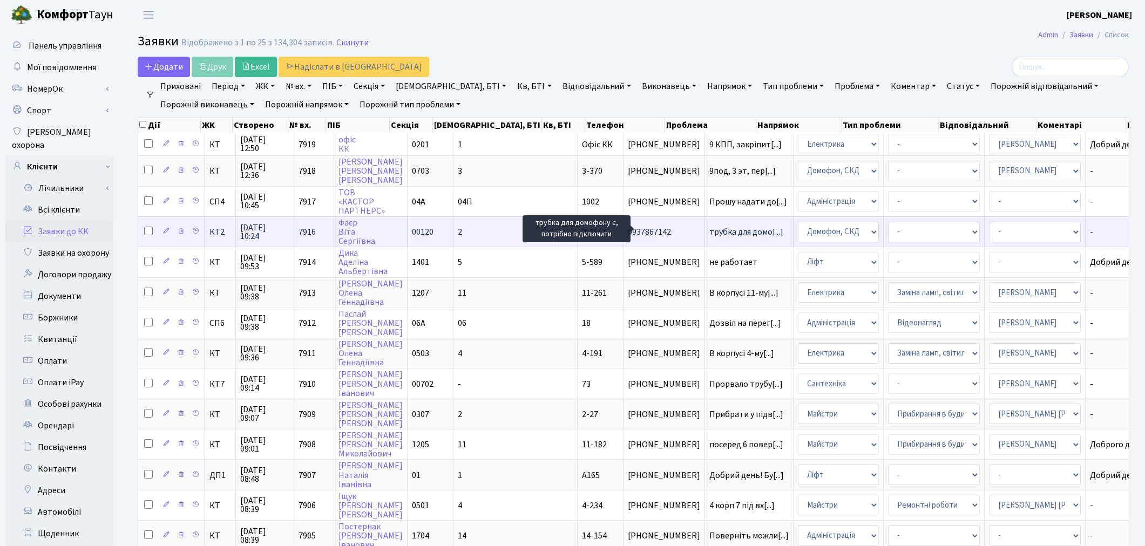
click at [710, 231] on span "трубка для домо[...]" at bounding box center [747, 232] width 74 height 12
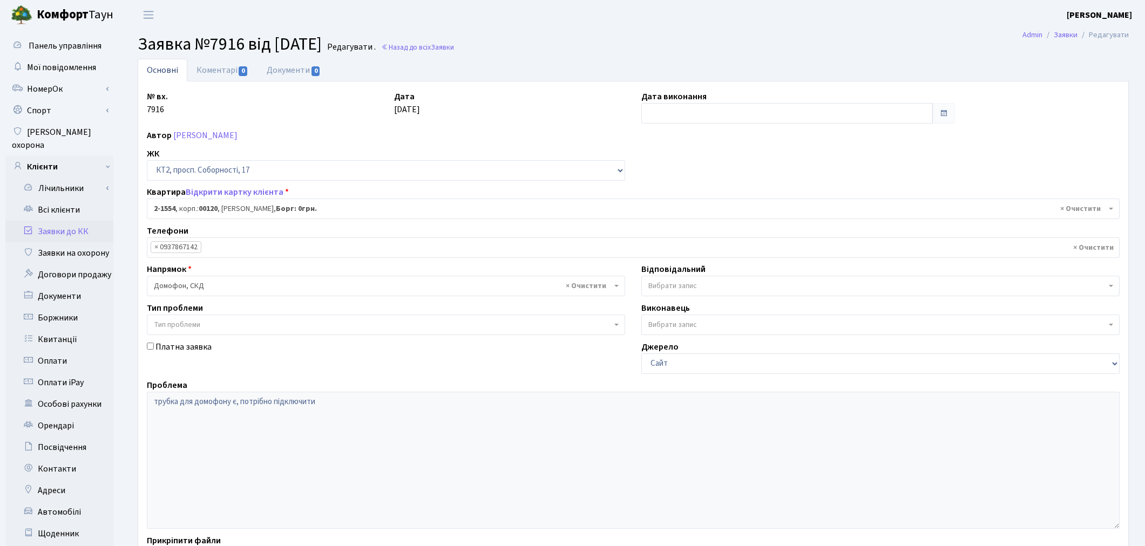
select select "13169"
click at [670, 292] on span "Вибрати запис" at bounding box center [880, 286] width 478 height 21
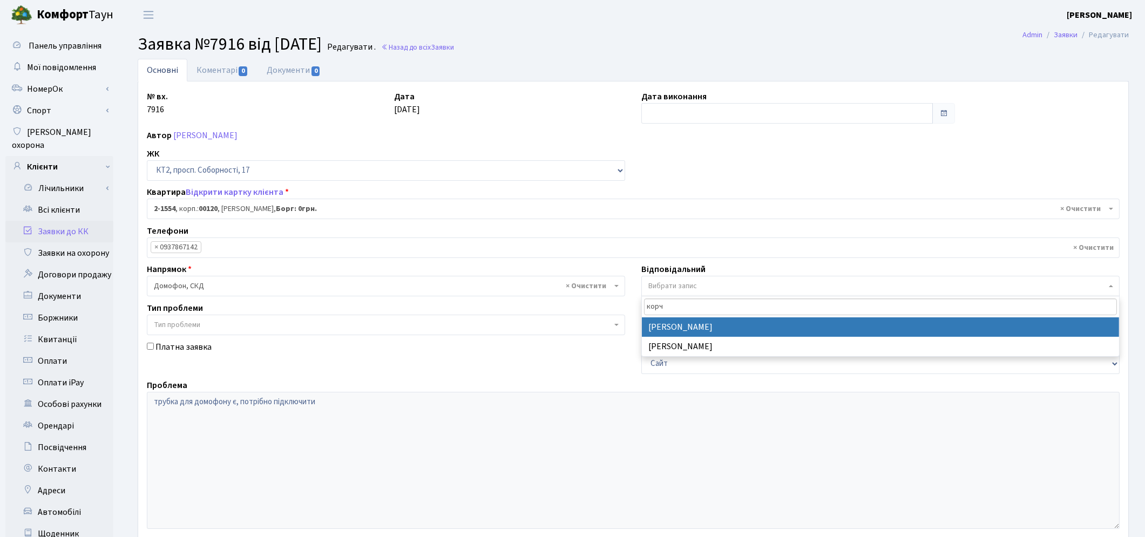
type input "корч"
select select "22"
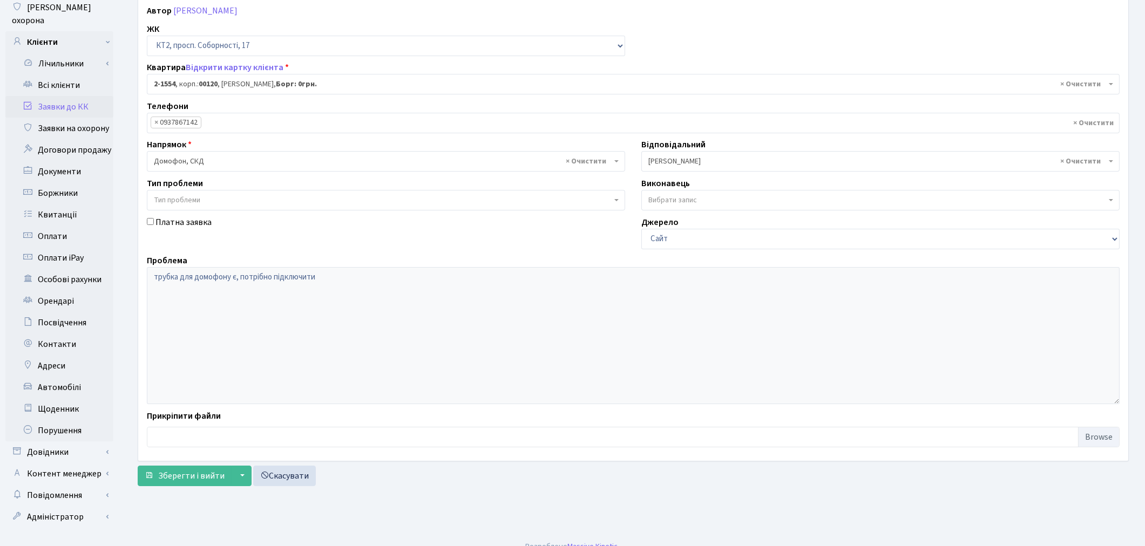
scroll to position [125, 0]
click at [200, 475] on span "Зберегти і вийти" at bounding box center [191, 476] width 66 height 12
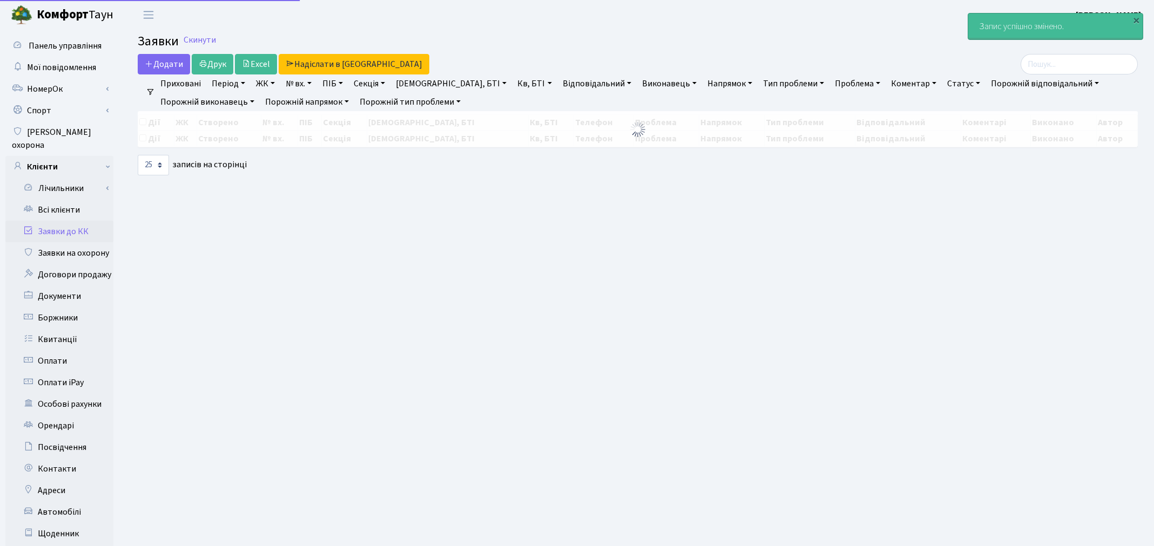
select select "25"
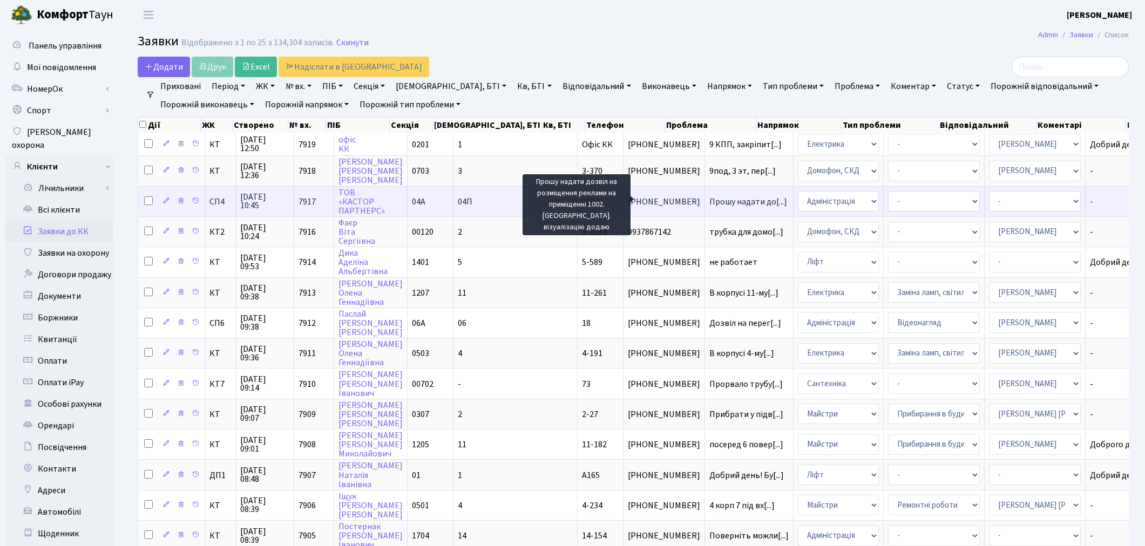
click at [710, 200] on span "Прошу надати до[...]" at bounding box center [749, 202] width 78 height 12
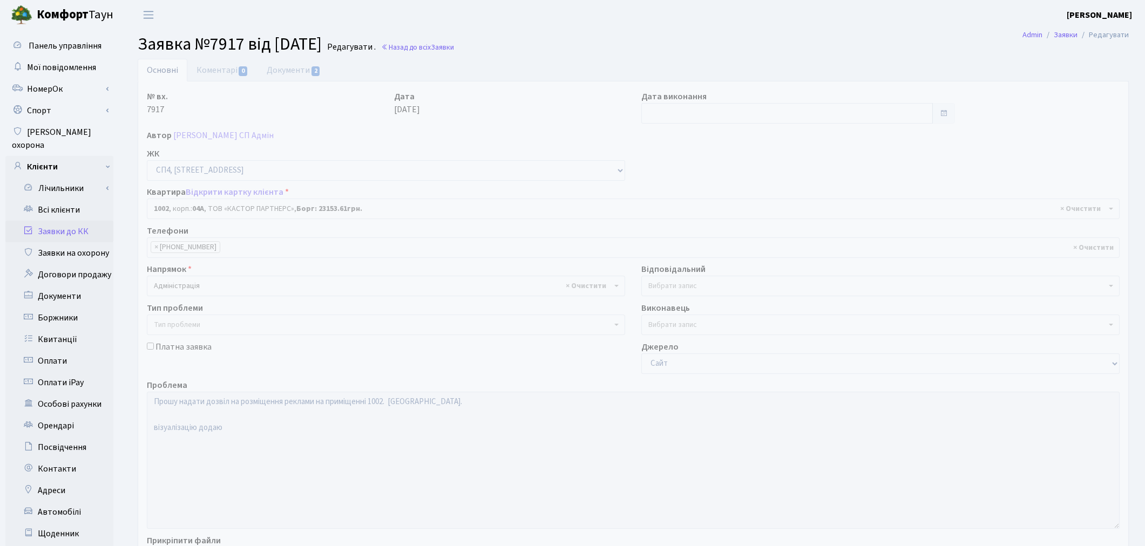
select select "22109"
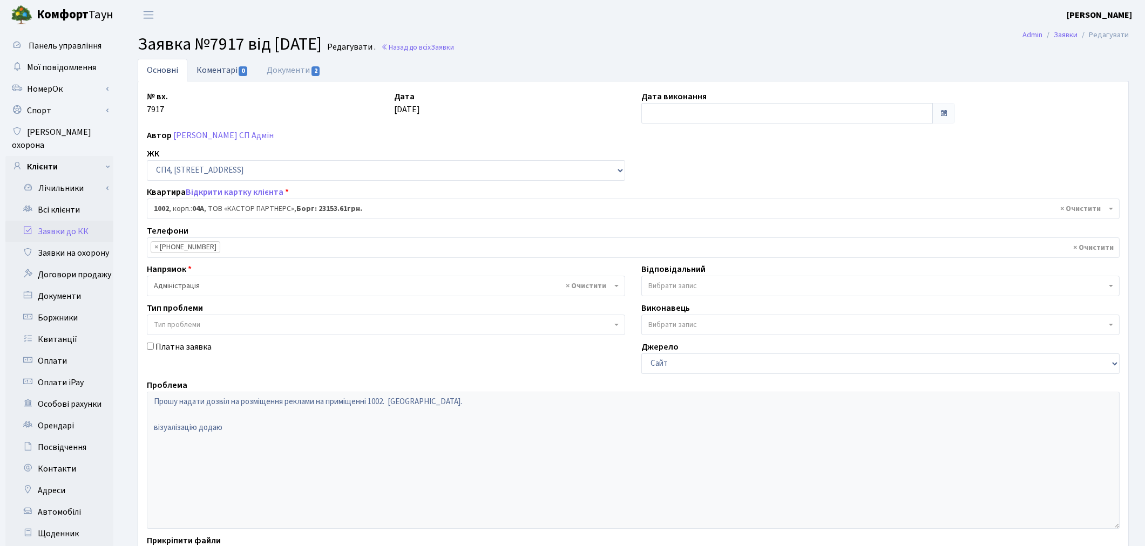
click at [227, 69] on link "Коментарі 0" at bounding box center [222, 70] width 70 height 22
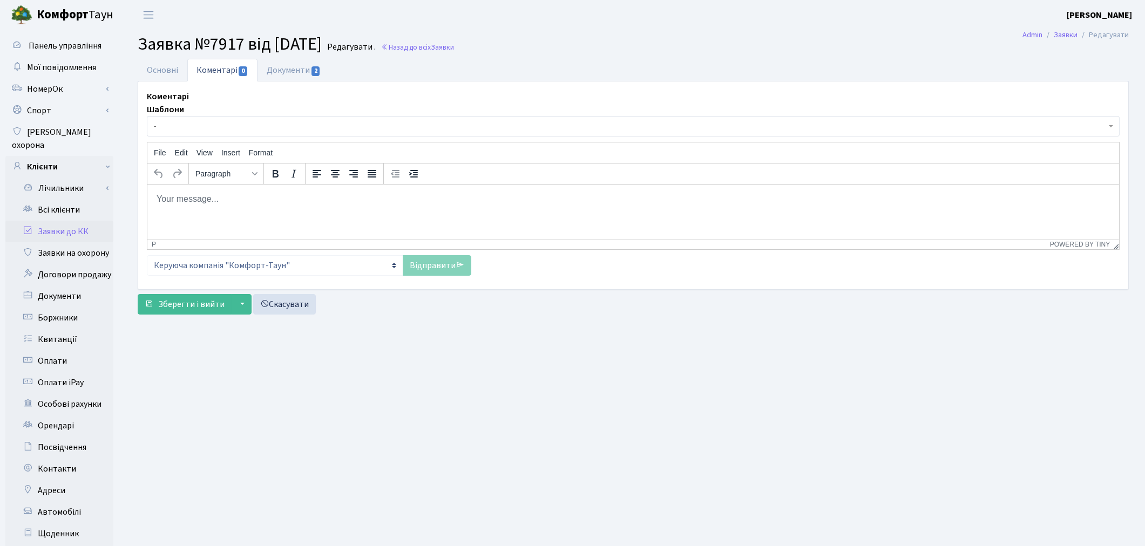
click at [190, 126] on span "-" at bounding box center [630, 126] width 953 height 11
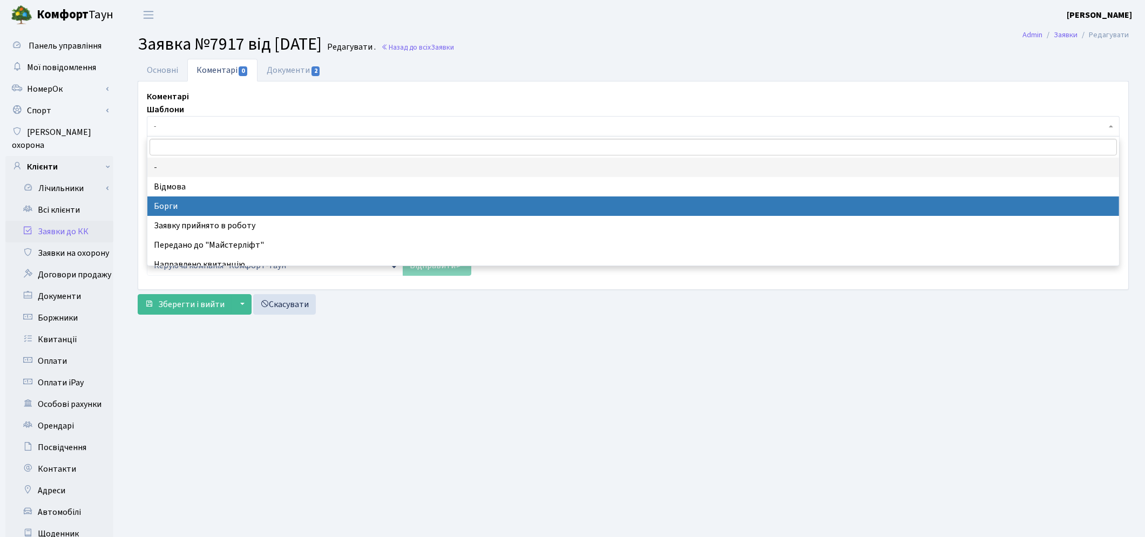
select select "3"
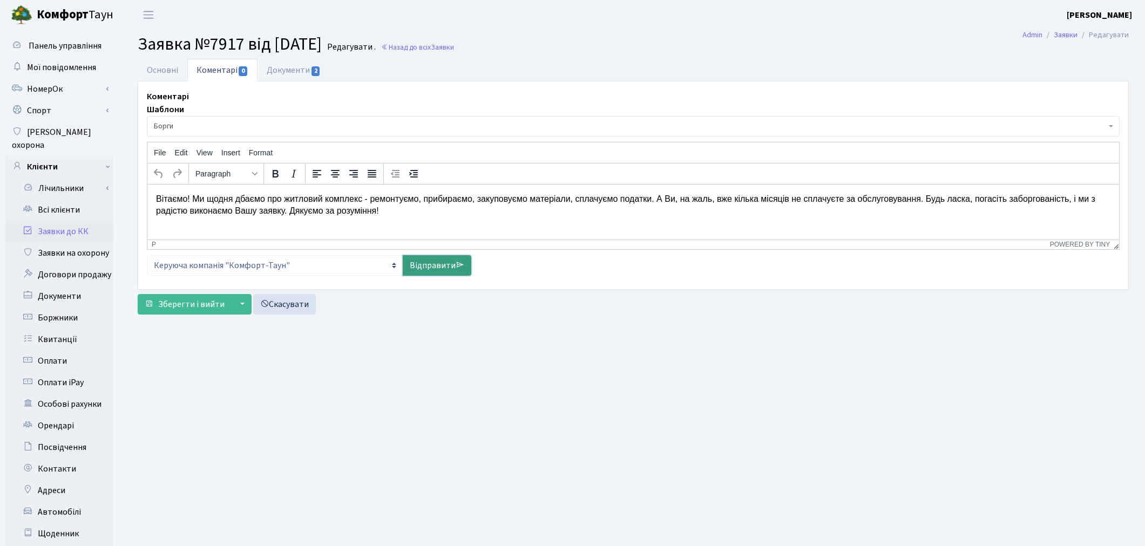
click at [431, 260] on link "Відправити" at bounding box center [437, 265] width 69 height 21
select select
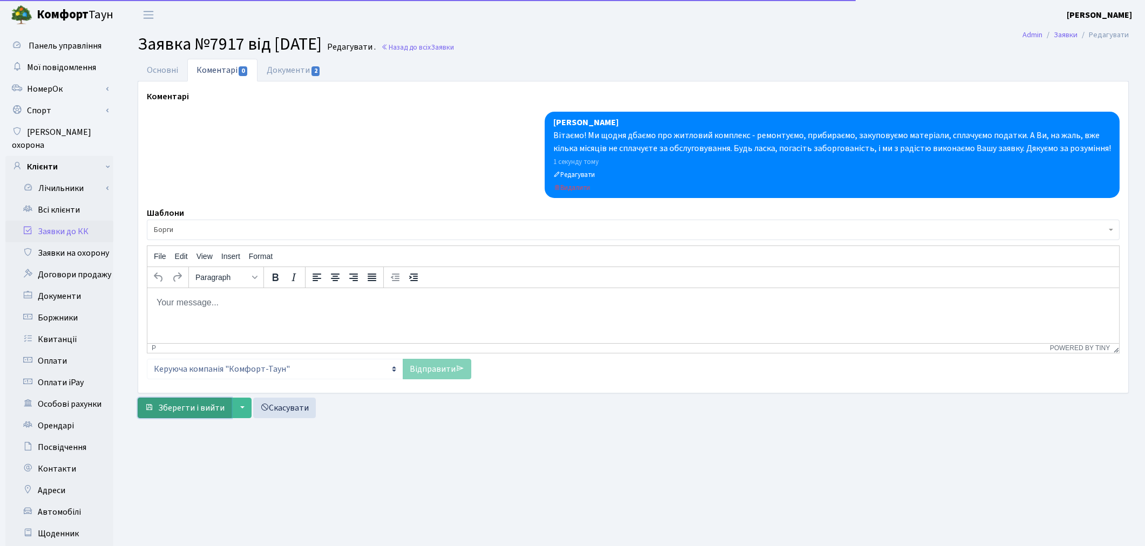
click at [172, 407] on span "Зберегти і вийти" at bounding box center [191, 408] width 66 height 12
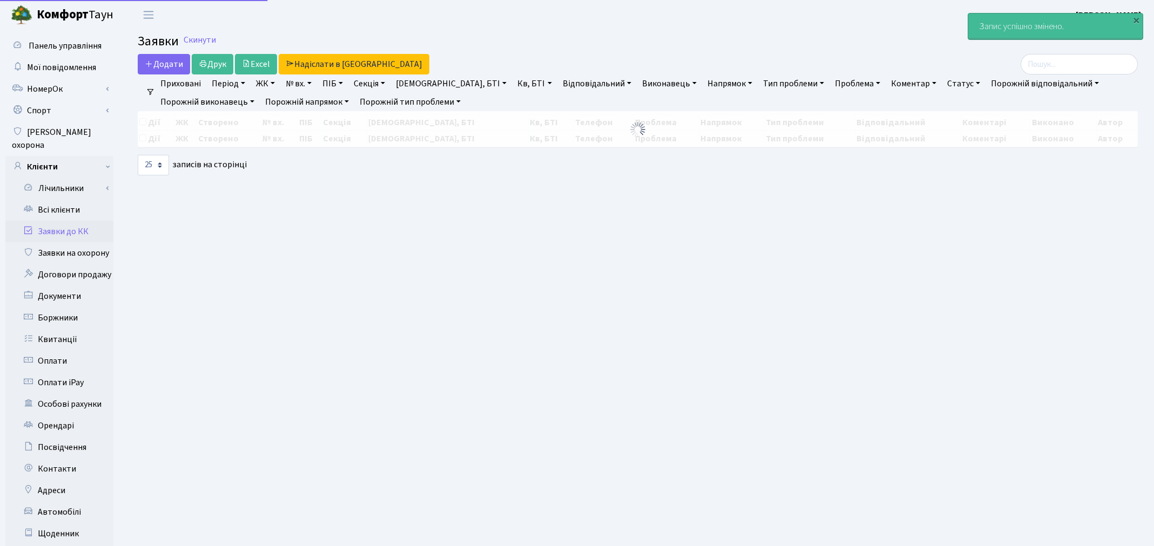
select select "25"
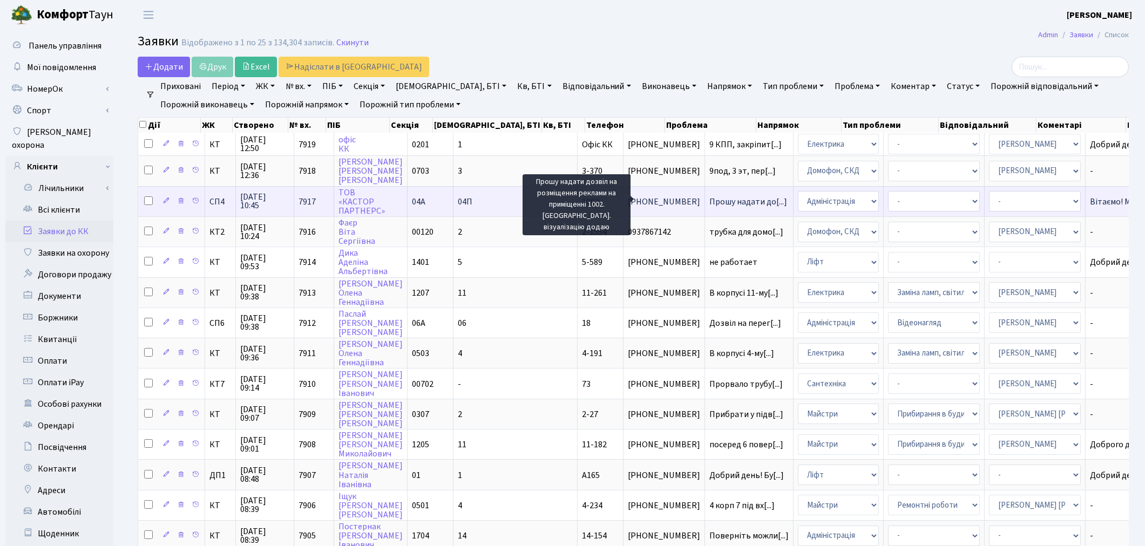
click at [710, 196] on span "Прошу надати до[...]" at bounding box center [749, 202] width 78 height 12
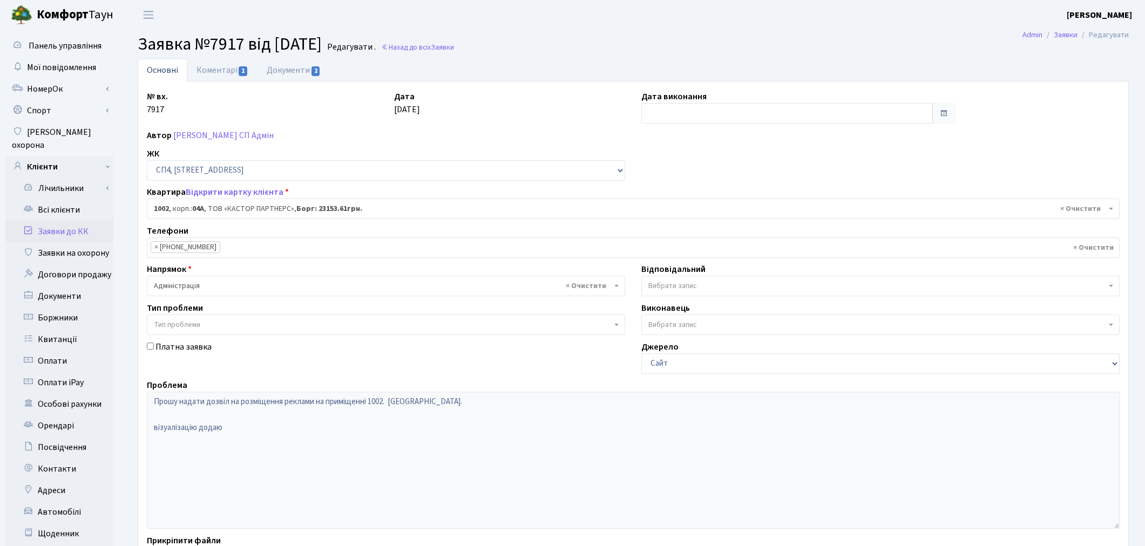
select select "22109"
click at [210, 78] on link "Коментарі 1" at bounding box center [222, 70] width 70 height 22
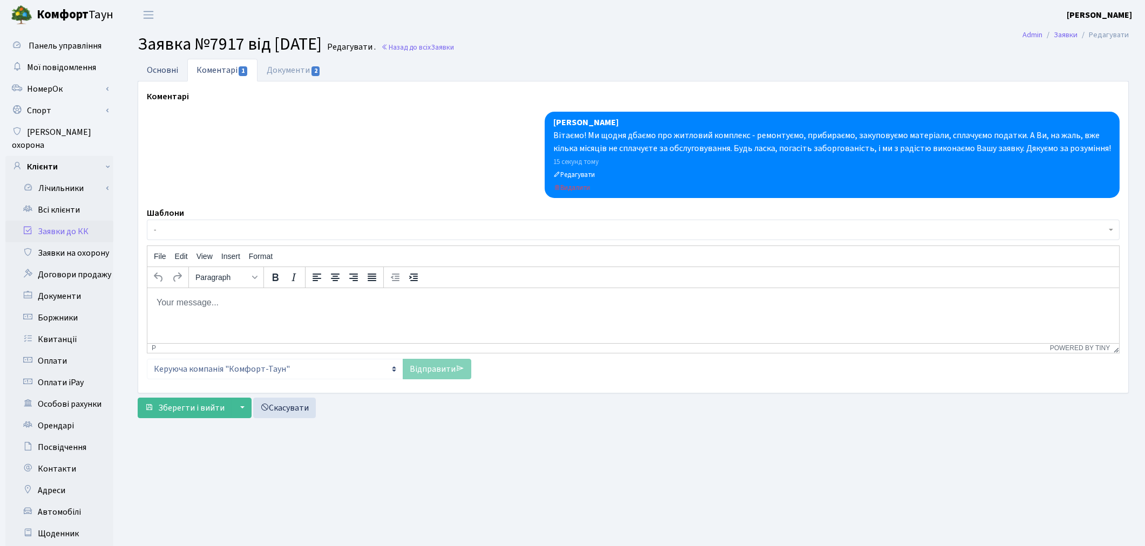
click at [175, 69] on link "Основні" at bounding box center [163, 70] width 50 height 22
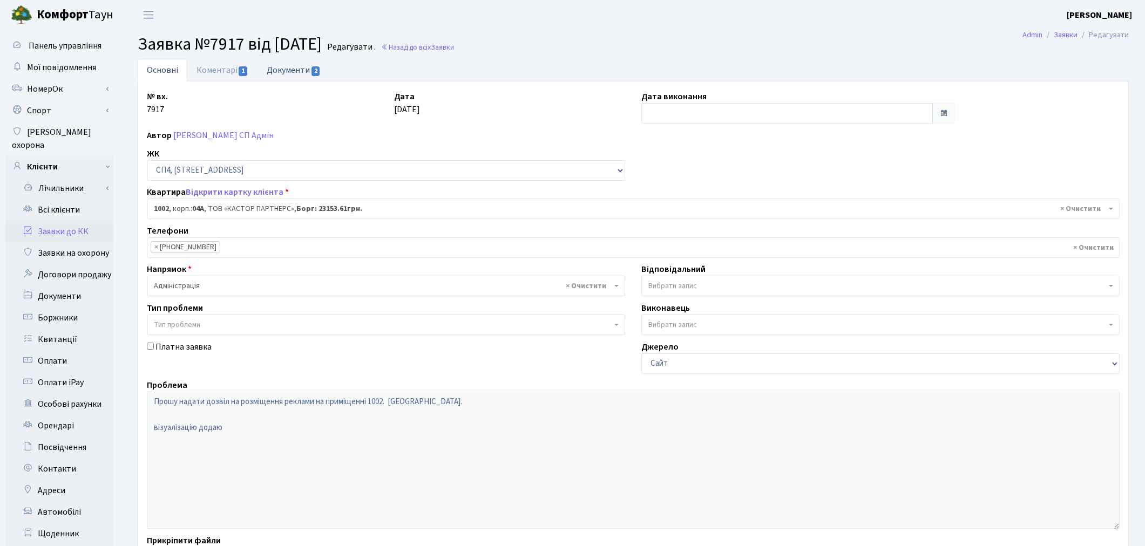
click at [289, 75] on link "Документи 2" at bounding box center [294, 70] width 72 height 22
select select "25"
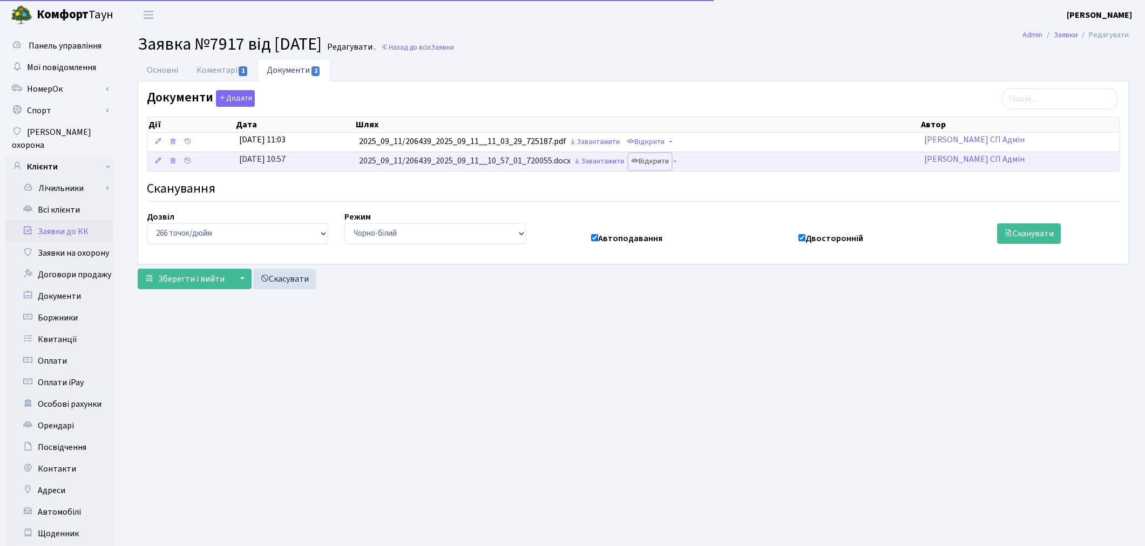
click at [654, 159] on link "Відкрити" at bounding box center [650, 161] width 43 height 17
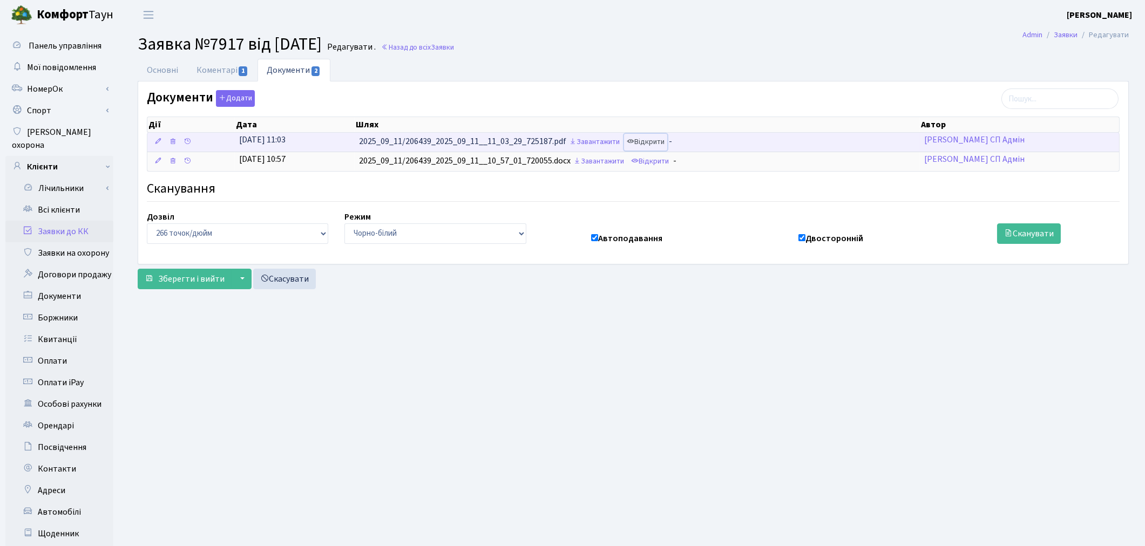
click at [656, 143] on link "Відкрити" at bounding box center [645, 142] width 43 height 17
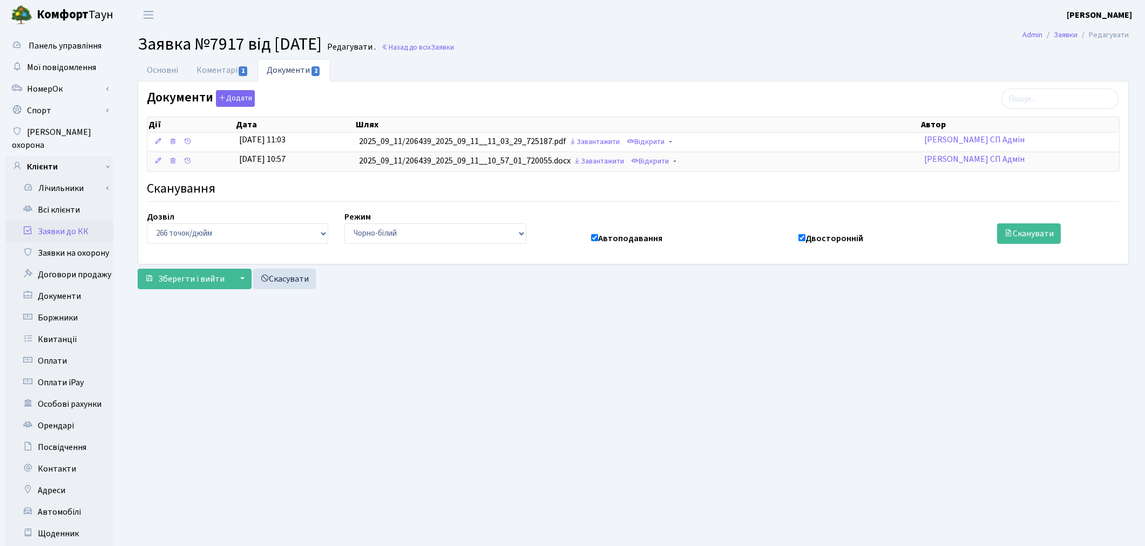
click at [64, 221] on link "Заявки до КК" at bounding box center [59, 232] width 108 height 22
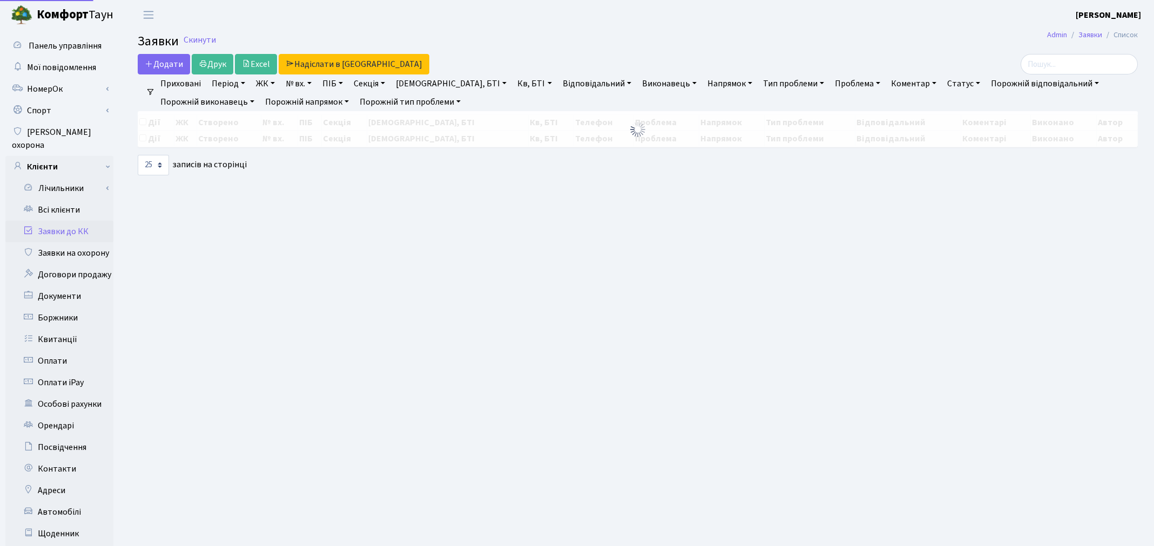
select select "25"
